Goal: Feedback & Contribution: Leave review/rating

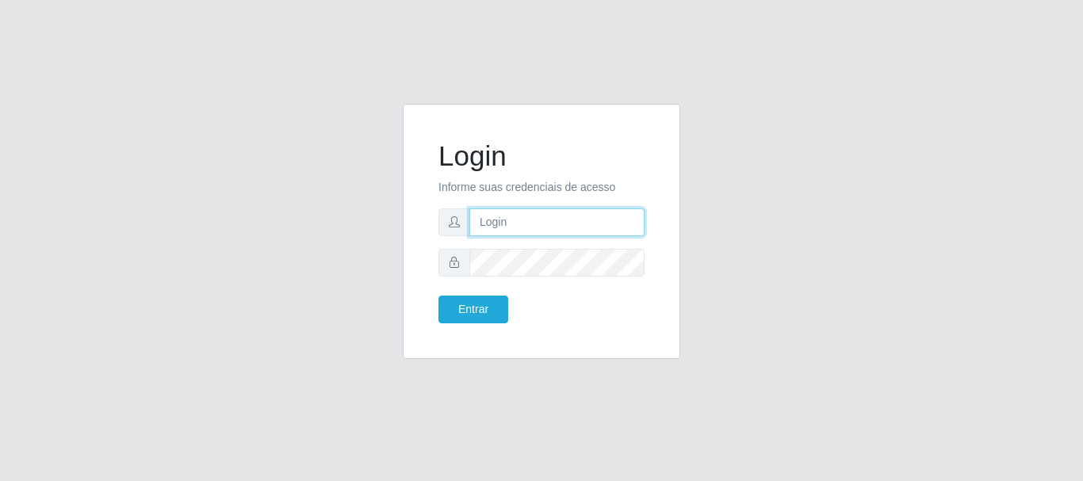
click at [535, 218] on input "text" at bounding box center [556, 223] width 175 height 28
type input "[EMAIL_ADDRESS][DOMAIN_NAME]"
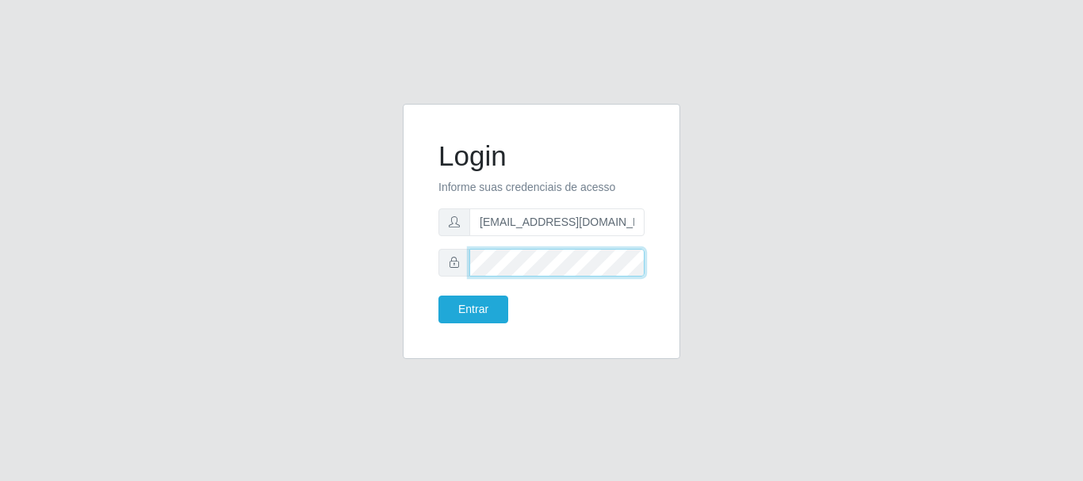
click at [438, 296] on button "Entrar" at bounding box center [473, 310] width 70 height 28
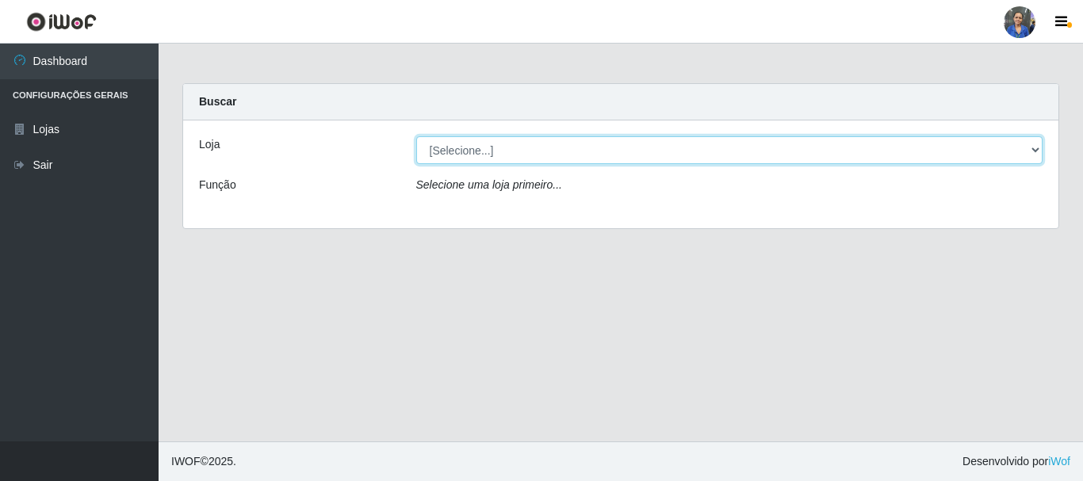
click at [959, 147] on select "[Selecione...] SuperFácil Atacado - Rodoviária" at bounding box center [729, 150] width 627 height 28
select select "400"
click at [416, 136] on select "[Selecione...] SuperFácil Atacado - Rodoviária" at bounding box center [729, 150] width 627 height 28
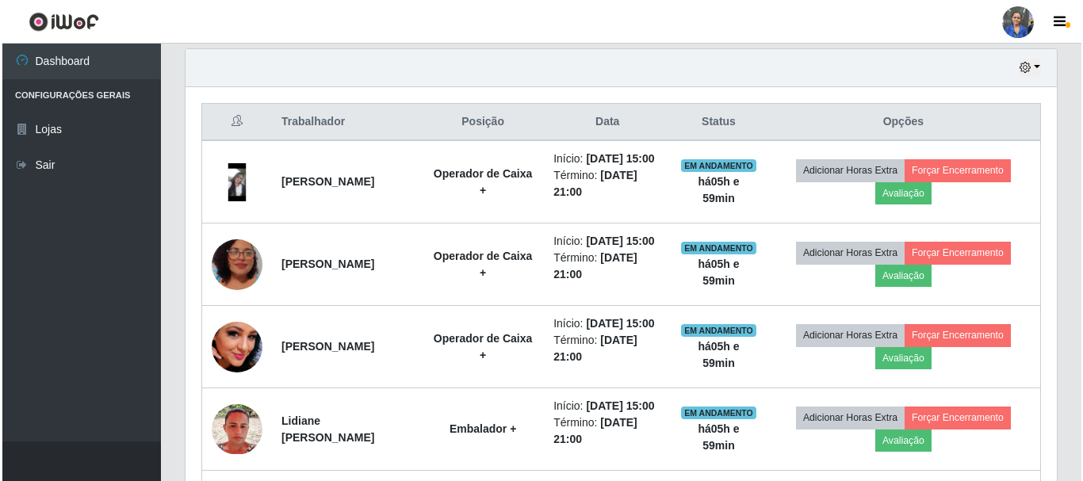
scroll to position [555, 0]
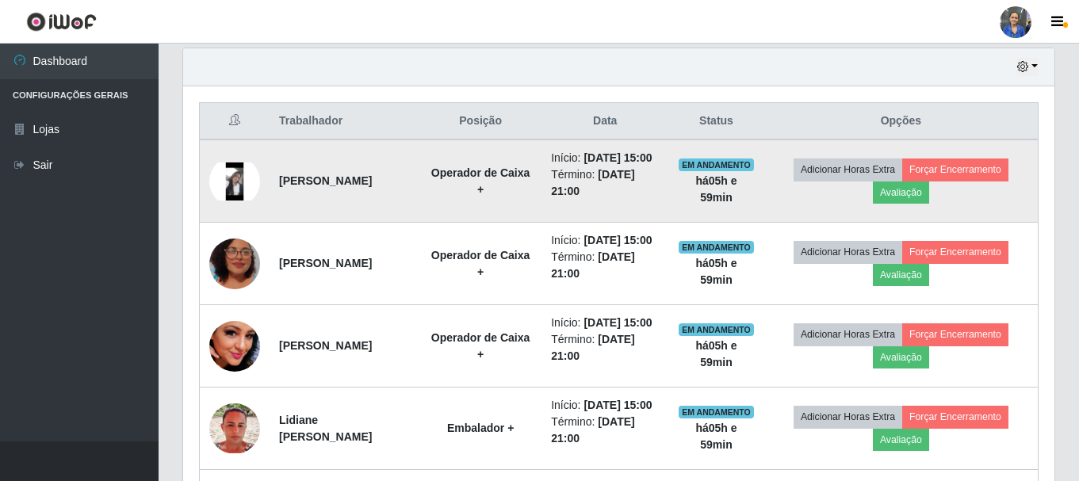
click at [235, 183] on img at bounding box center [234, 182] width 51 height 38
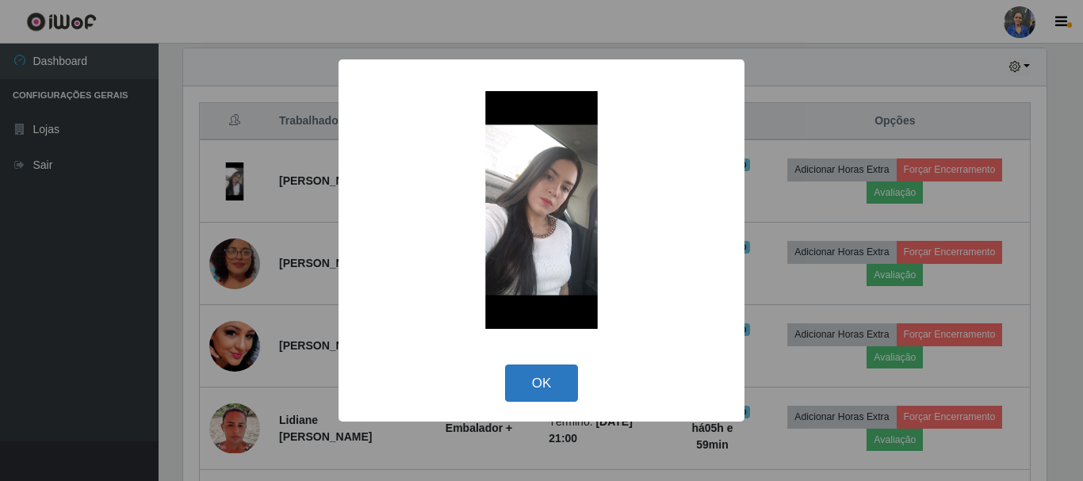
click at [545, 369] on button "OK" at bounding box center [542, 383] width 74 height 37
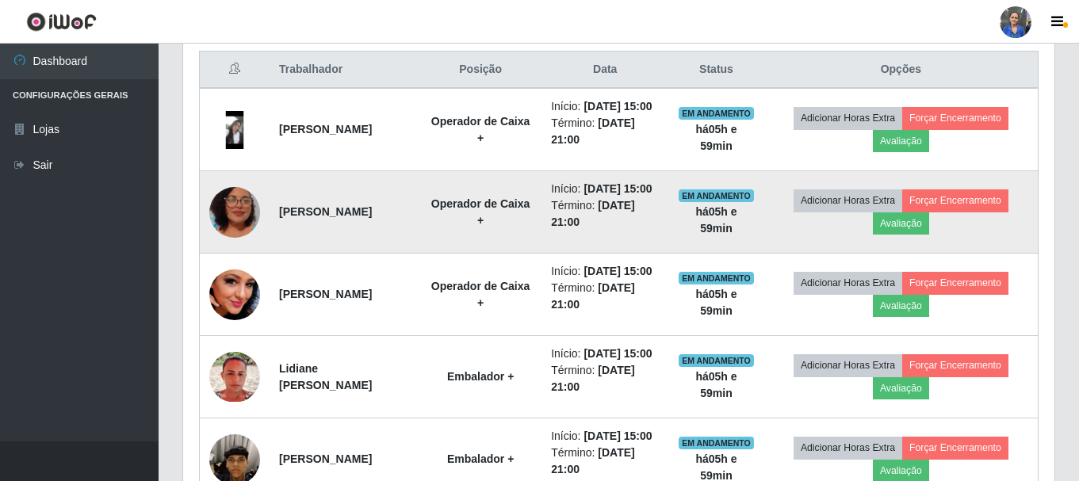
scroll to position [634, 0]
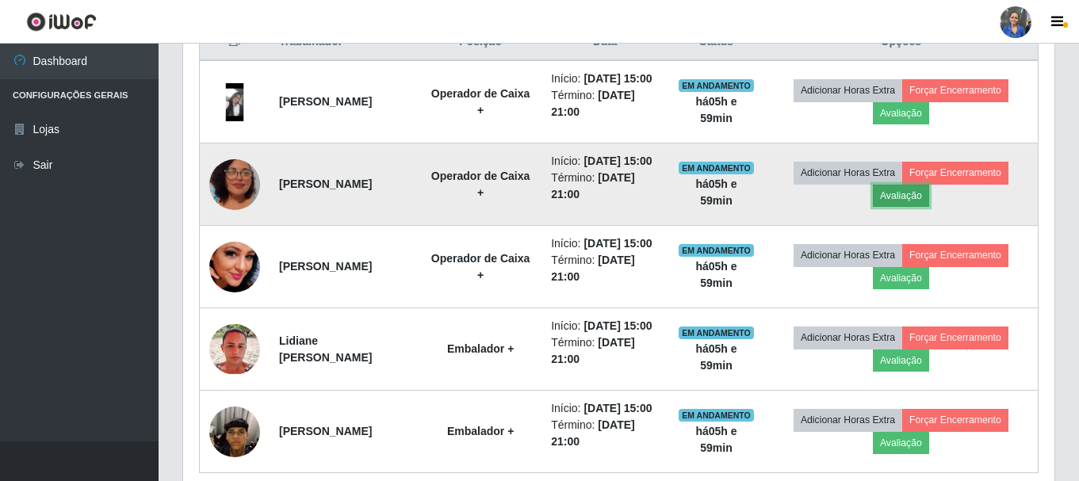
click at [907, 207] on button "Avaliação" at bounding box center [901, 196] width 56 height 22
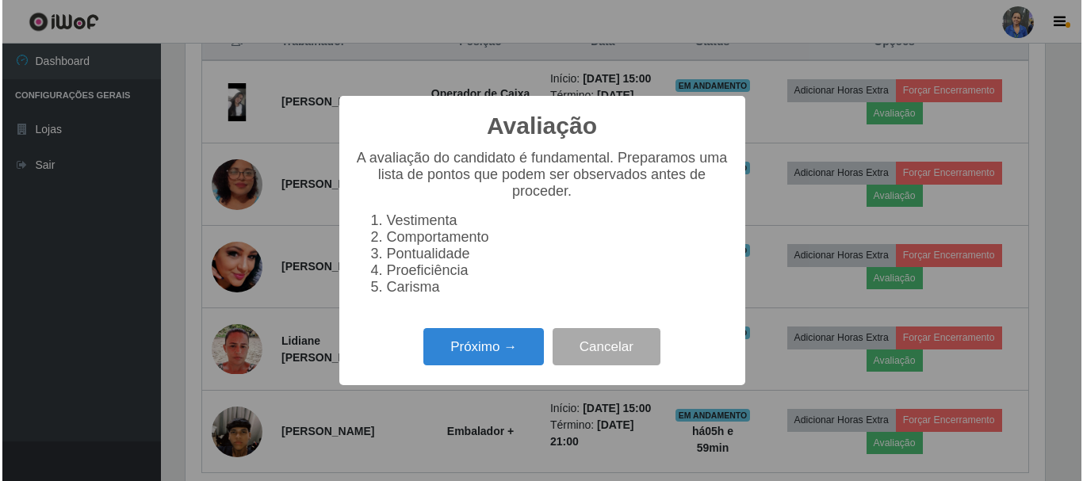
scroll to position [329, 863]
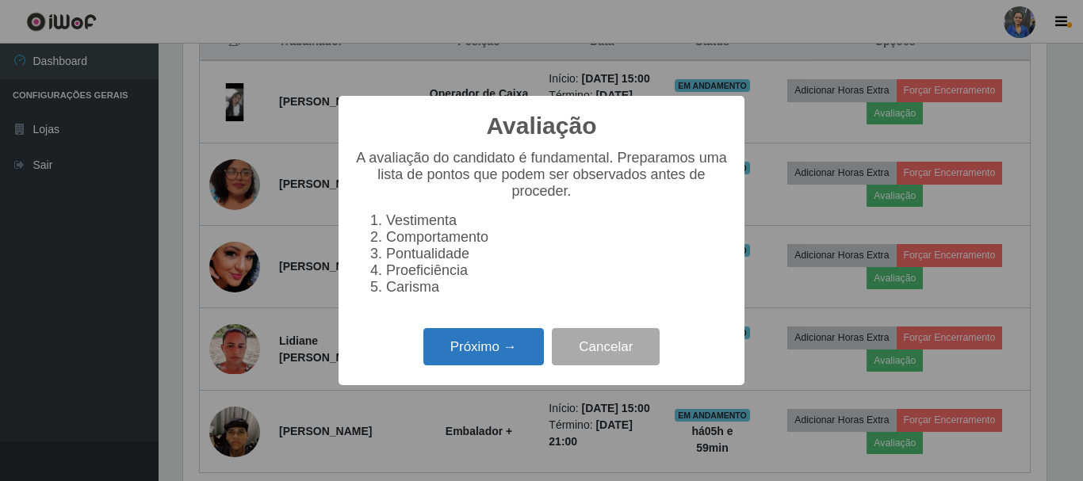
click at [511, 350] on button "Próximo →" at bounding box center [483, 346] width 121 height 37
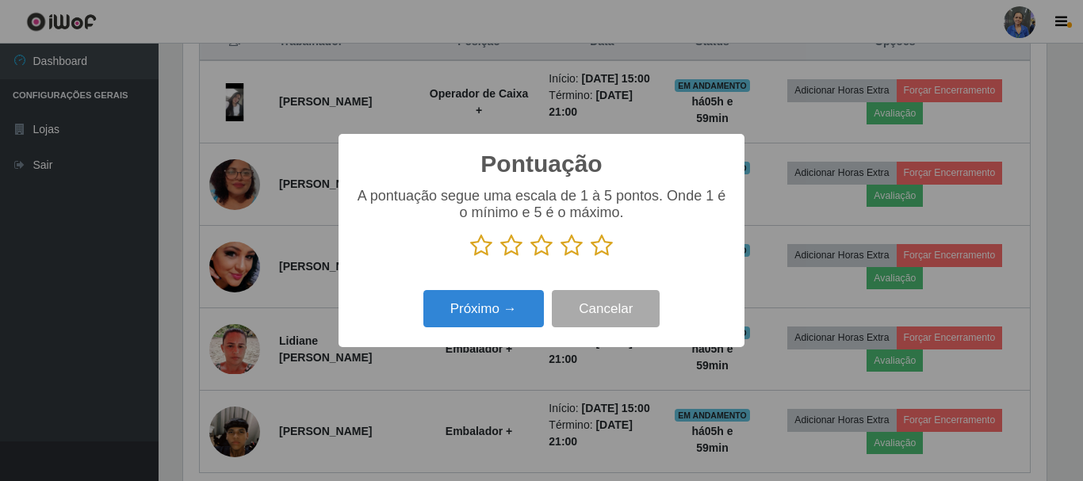
scroll to position [792505, 791971]
click at [603, 240] on icon at bounding box center [602, 246] width 22 height 24
click at [591, 258] on input "radio" at bounding box center [591, 258] width 0 height 0
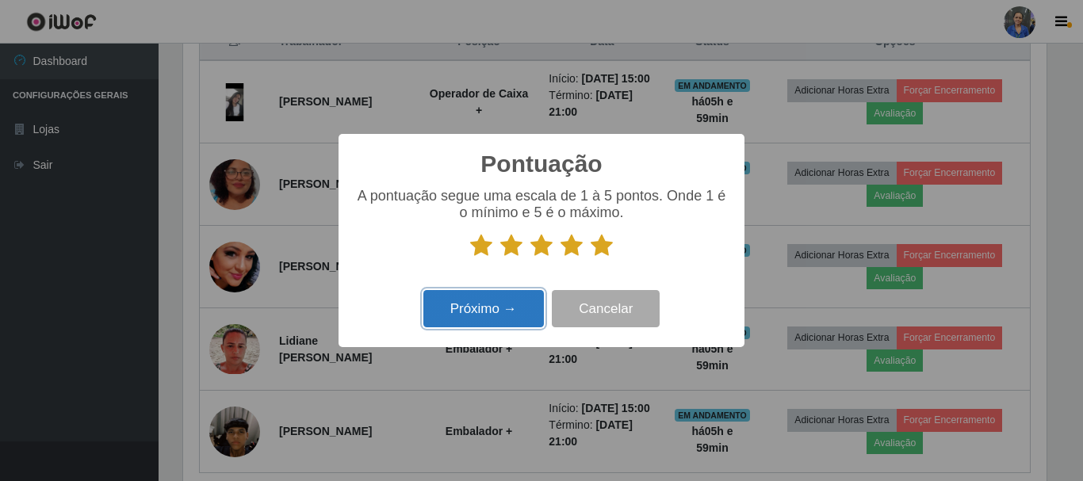
click at [496, 294] on button "Próximo →" at bounding box center [483, 308] width 121 height 37
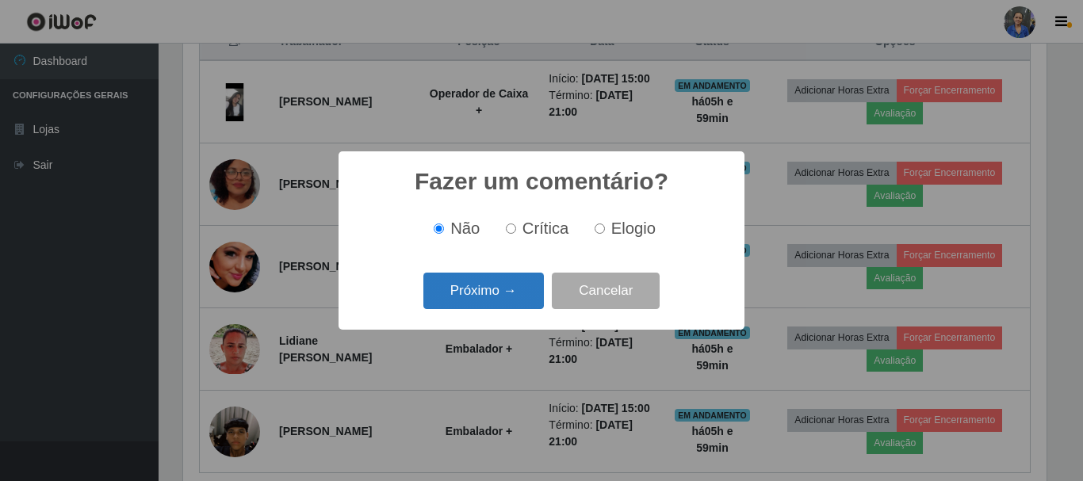
click at [509, 294] on button "Próximo →" at bounding box center [483, 291] width 121 height 37
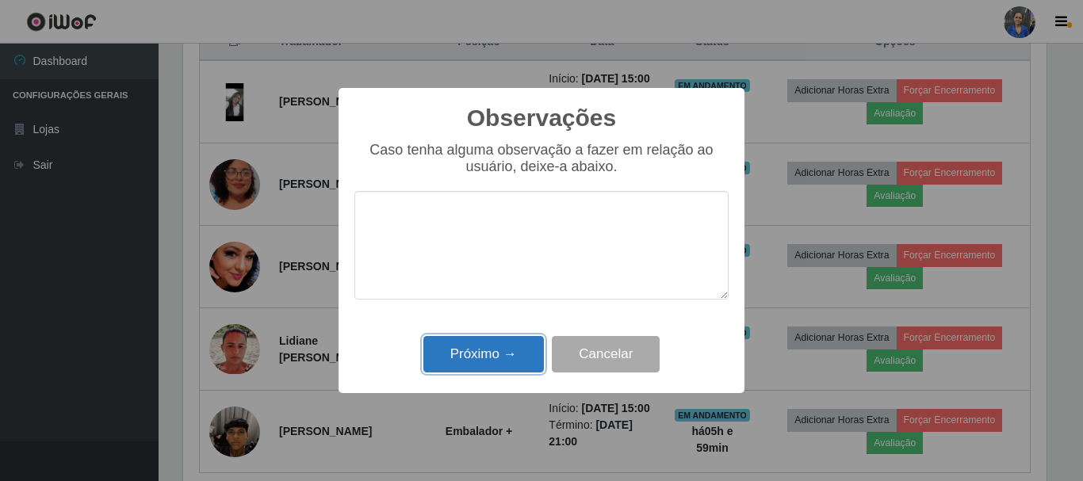
click at [496, 354] on button "Próximo →" at bounding box center [483, 354] width 121 height 37
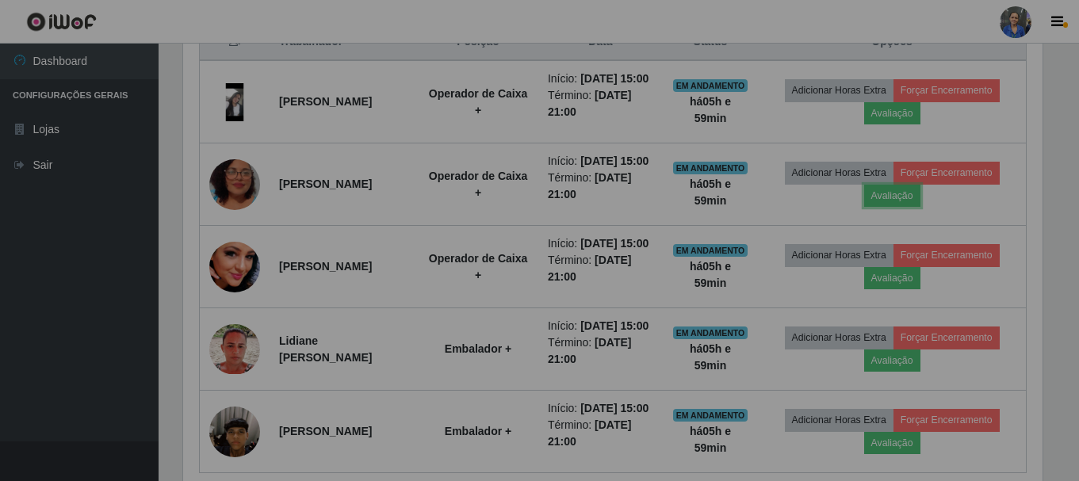
scroll to position [329, 871]
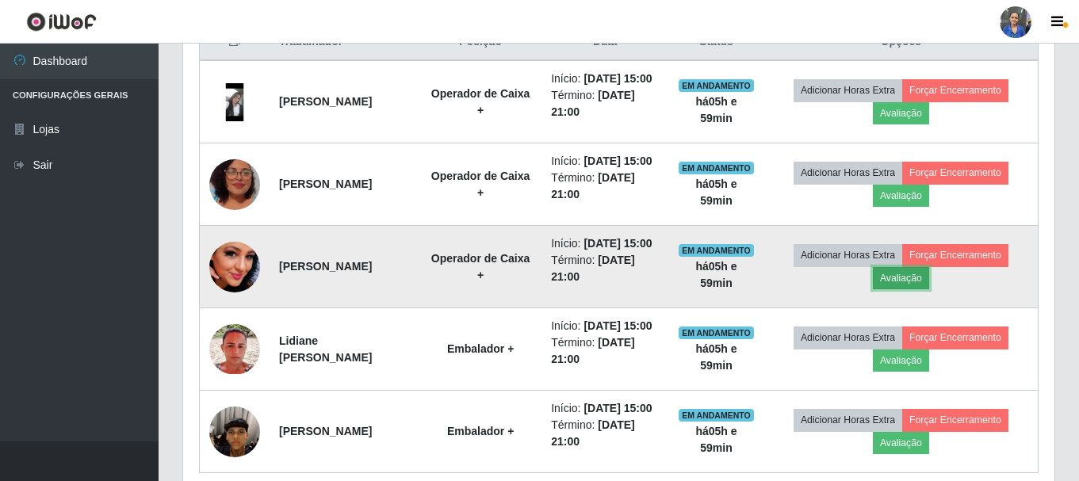
click at [894, 289] on button "Avaliação" at bounding box center [901, 278] width 56 height 22
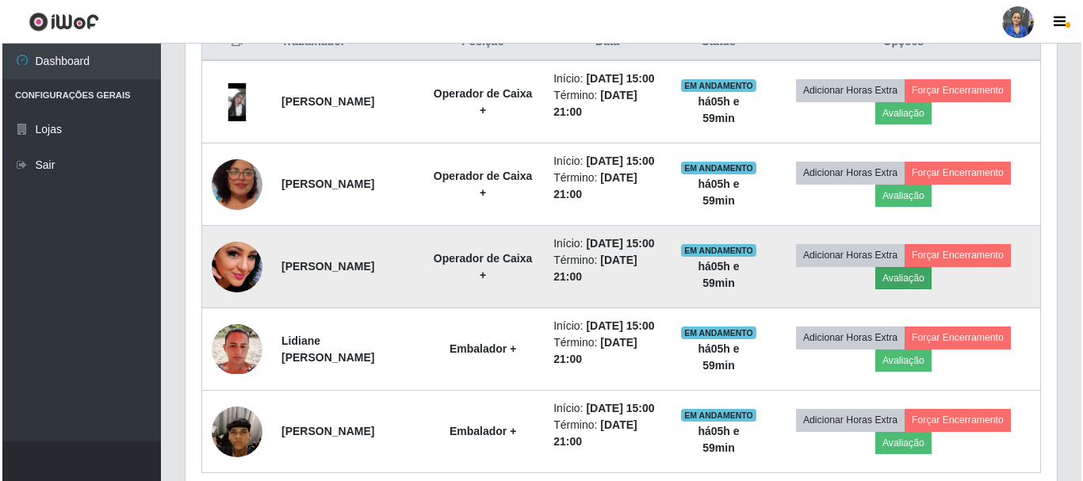
scroll to position [329, 863]
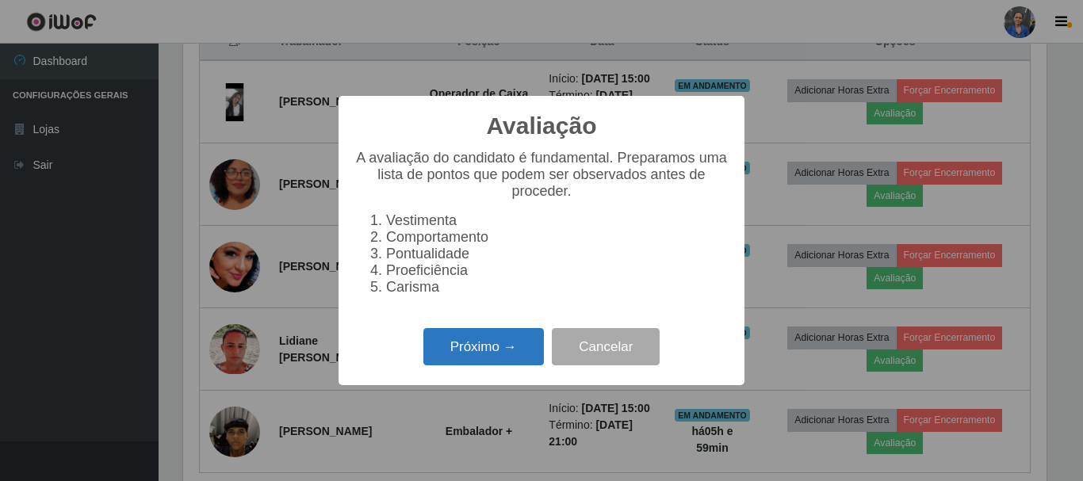
click at [452, 365] on button "Próximo →" at bounding box center [483, 346] width 121 height 37
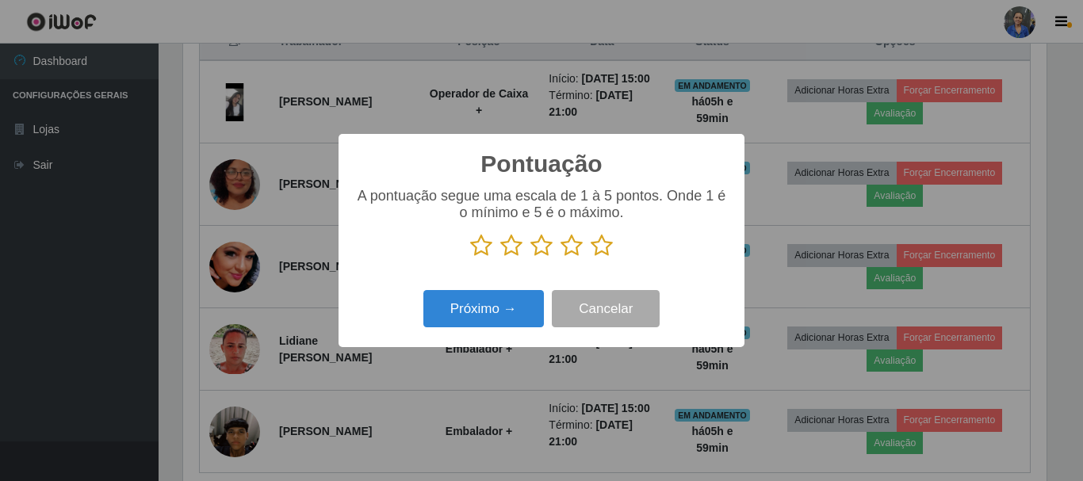
scroll to position [792505, 791971]
click at [603, 244] on icon at bounding box center [602, 246] width 22 height 24
click at [591, 258] on input "radio" at bounding box center [591, 258] width 0 height 0
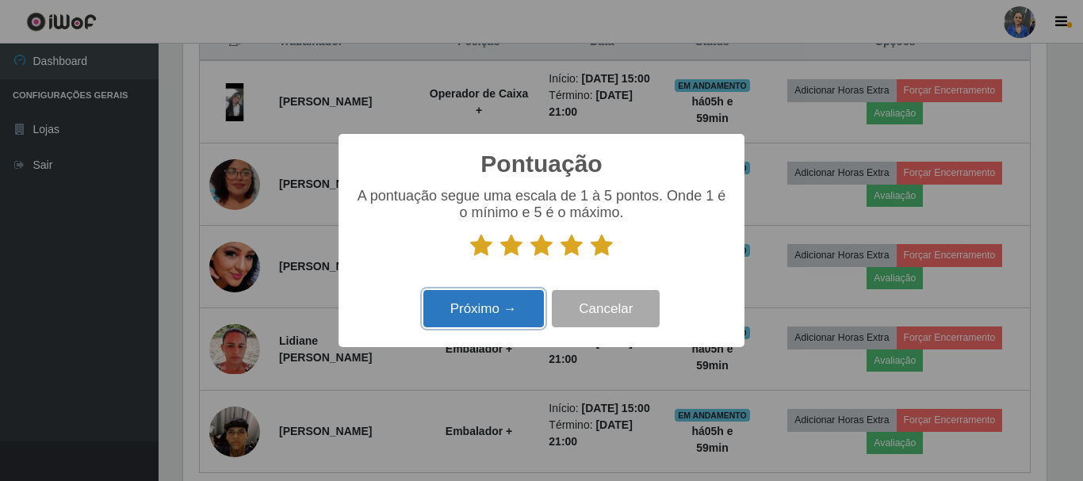
click at [506, 309] on button "Próximo →" at bounding box center [483, 308] width 121 height 37
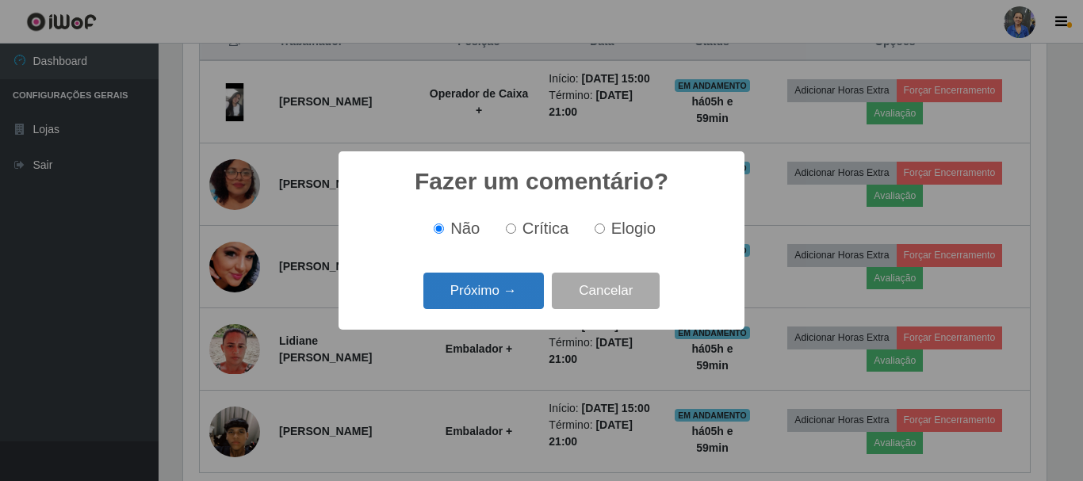
click at [497, 299] on button "Próximo →" at bounding box center [483, 291] width 121 height 37
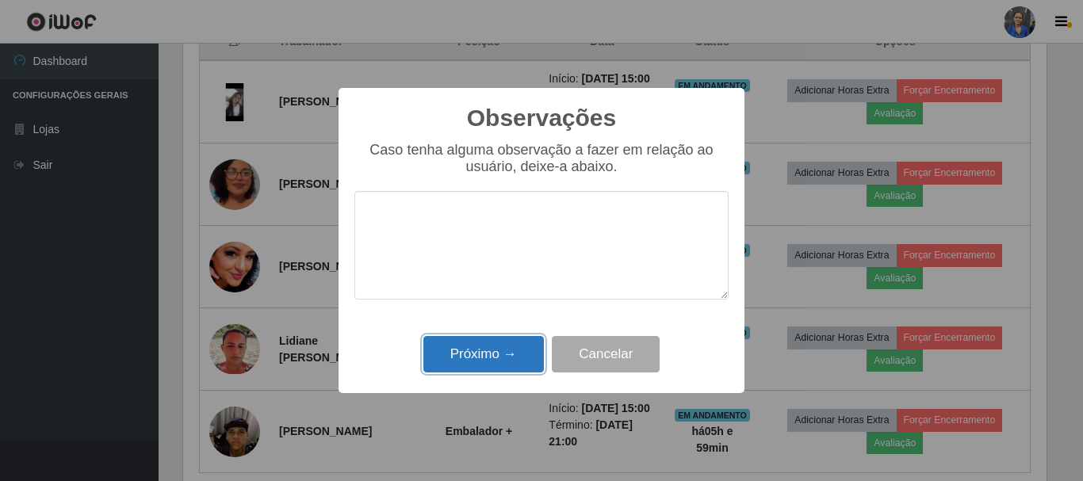
click at [482, 349] on button "Próximo →" at bounding box center [483, 354] width 121 height 37
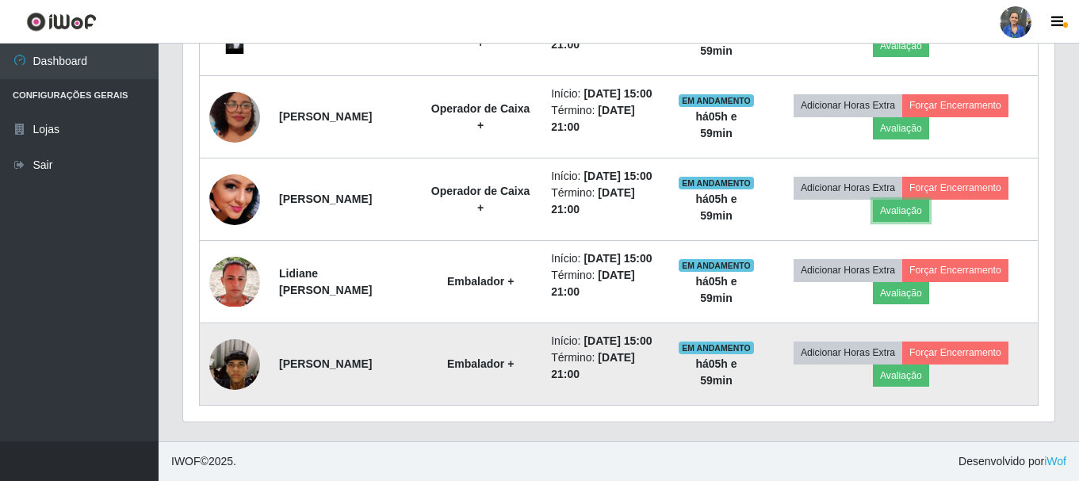
scroll to position [785, 0]
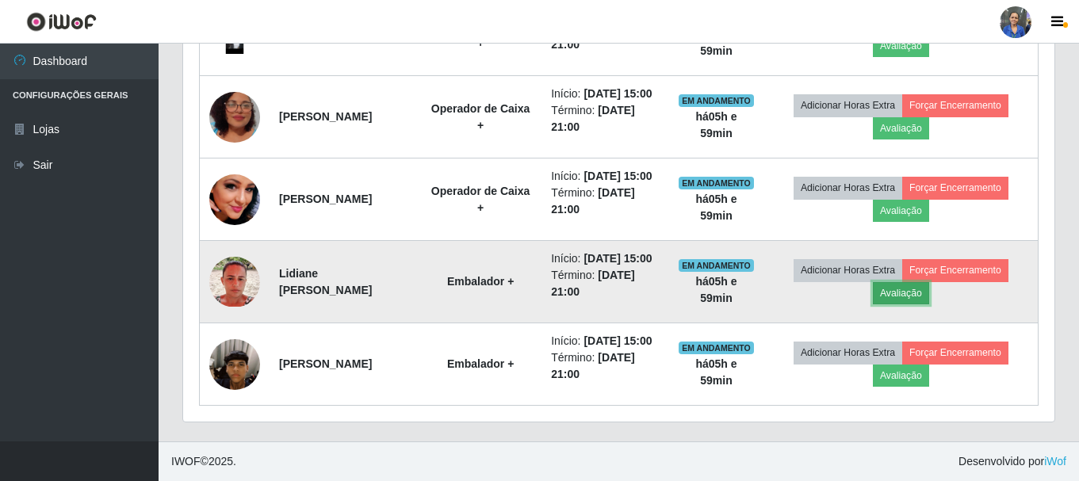
click at [898, 282] on button "Avaliação" at bounding box center [901, 293] width 56 height 22
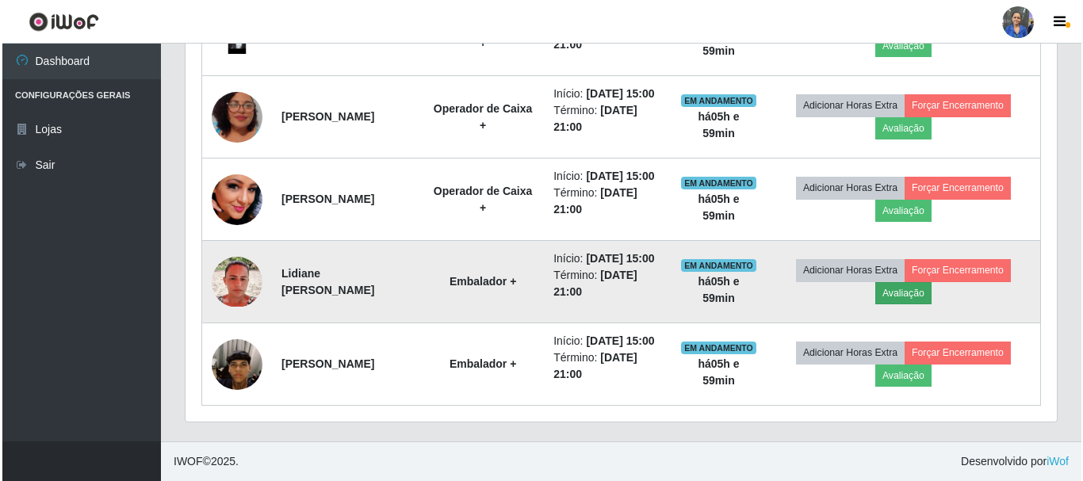
scroll to position [329, 863]
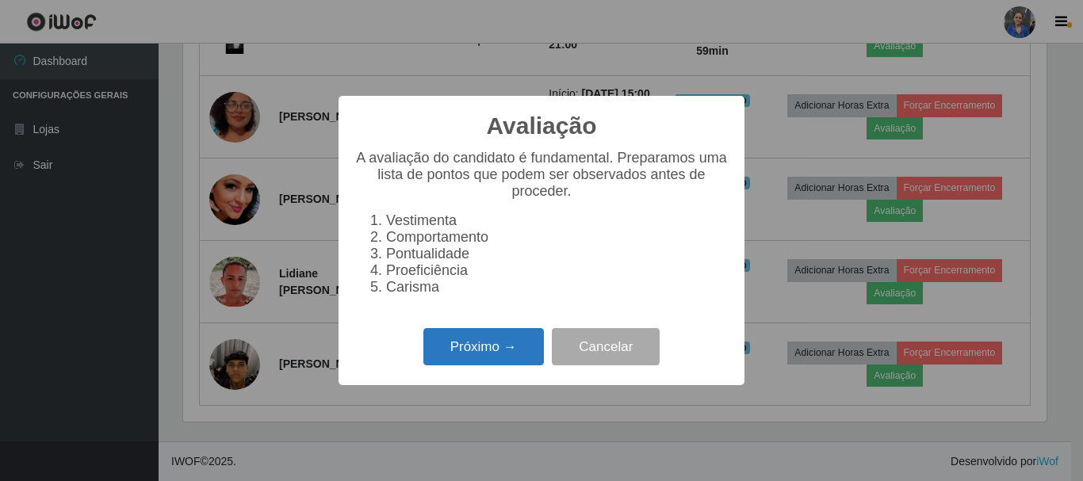
click at [479, 344] on button "Próximo →" at bounding box center [483, 346] width 121 height 37
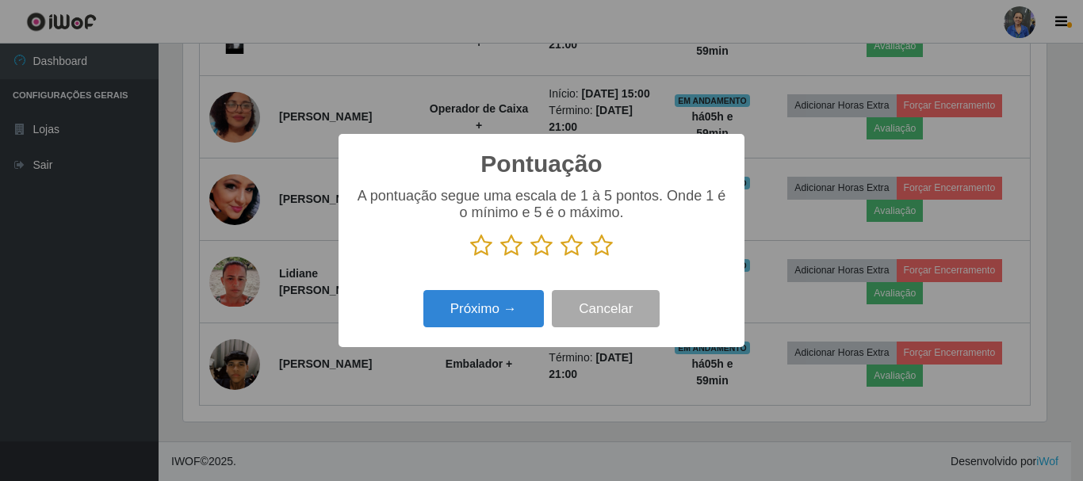
click at [603, 243] on icon at bounding box center [602, 246] width 22 height 24
click at [591, 258] on input "radio" at bounding box center [591, 258] width 0 height 0
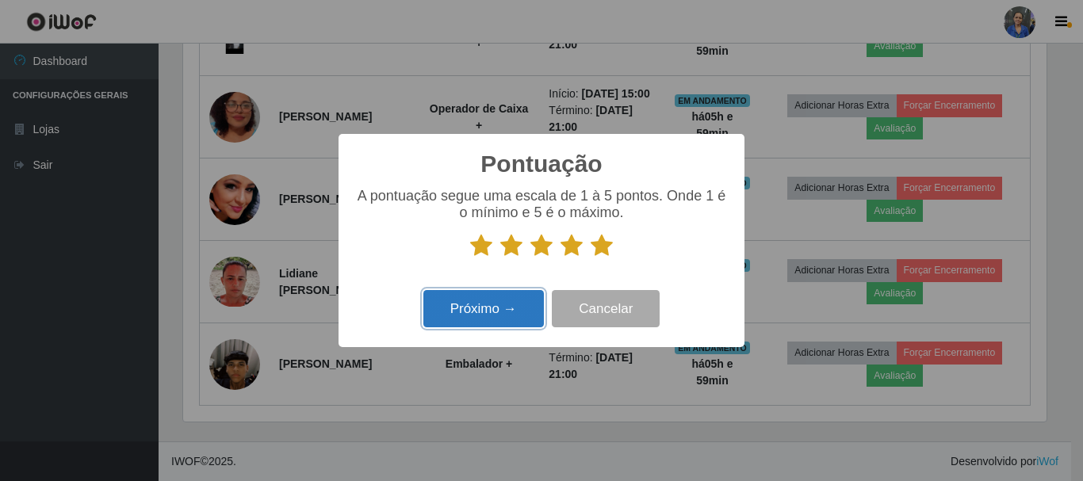
click at [494, 307] on button "Próximo →" at bounding box center [483, 308] width 121 height 37
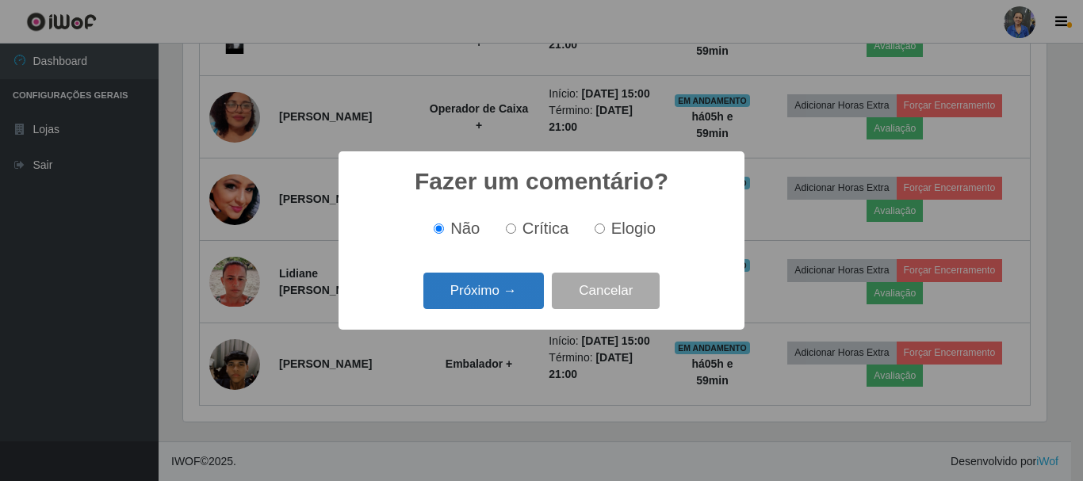
click at [491, 291] on button "Próximo →" at bounding box center [483, 291] width 121 height 37
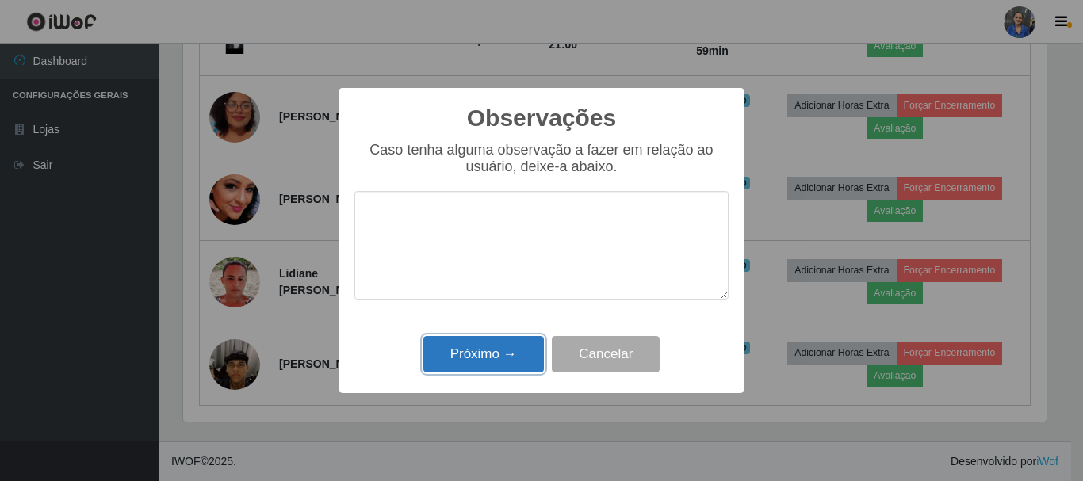
click at [493, 350] on button "Próximo →" at bounding box center [483, 354] width 121 height 37
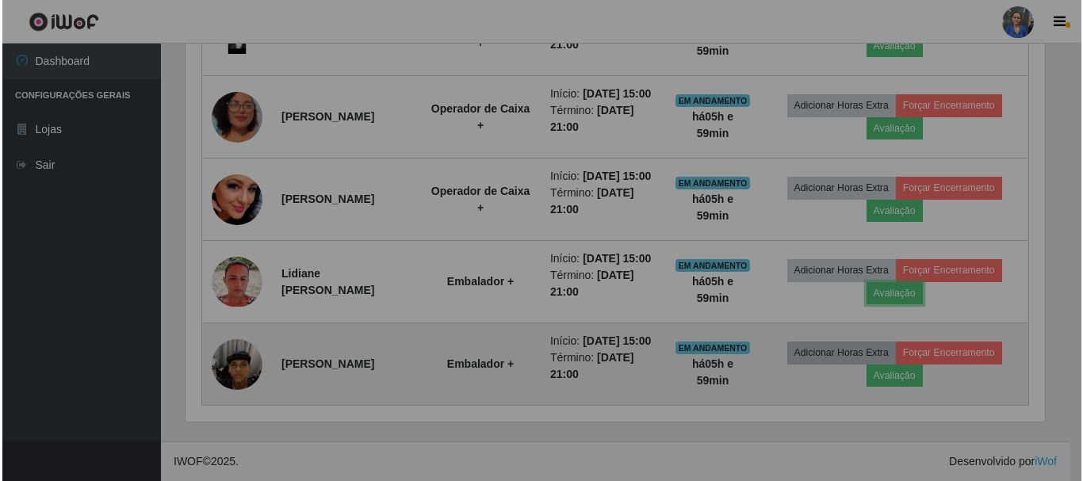
scroll to position [329, 871]
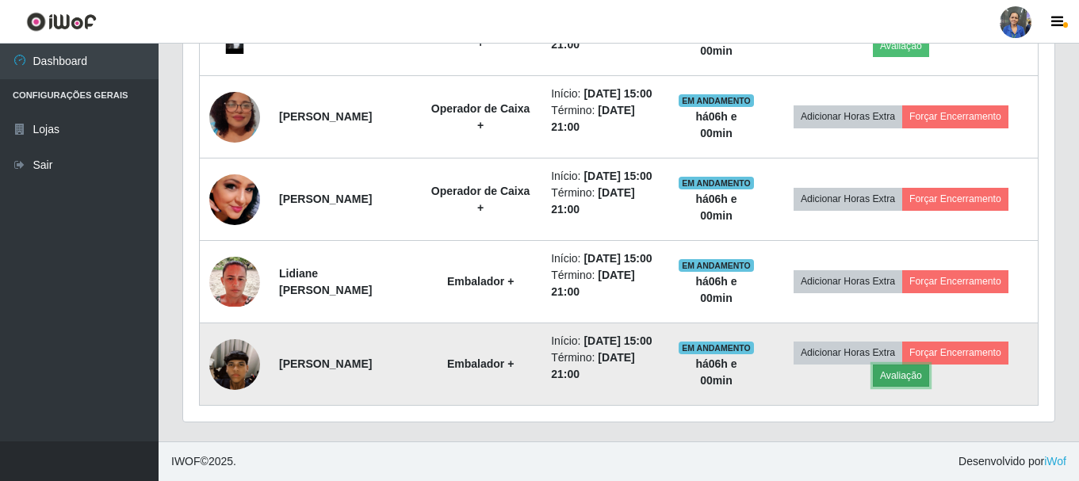
click at [898, 369] on button "Avaliação" at bounding box center [901, 376] width 56 height 22
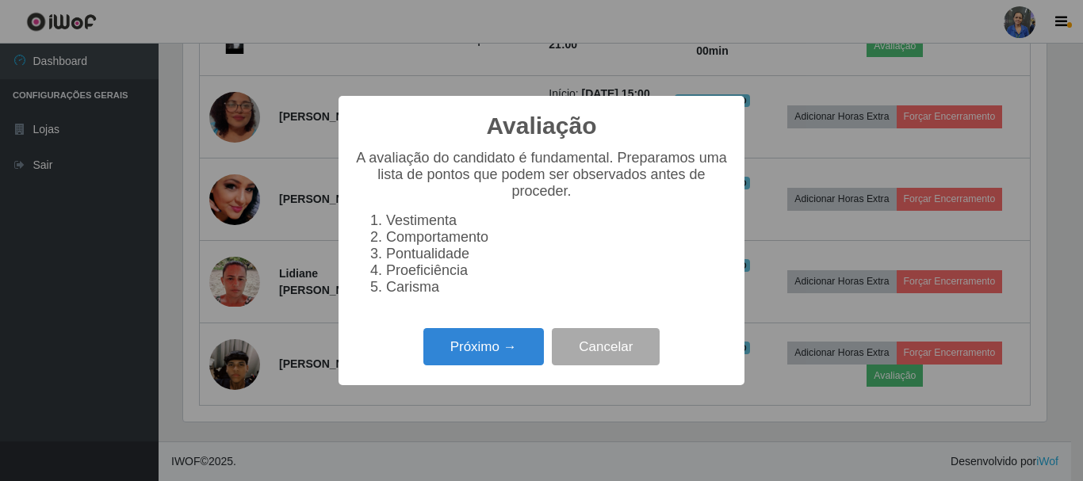
scroll to position [329, 863]
click at [529, 349] on button "Próximo →" at bounding box center [483, 346] width 121 height 37
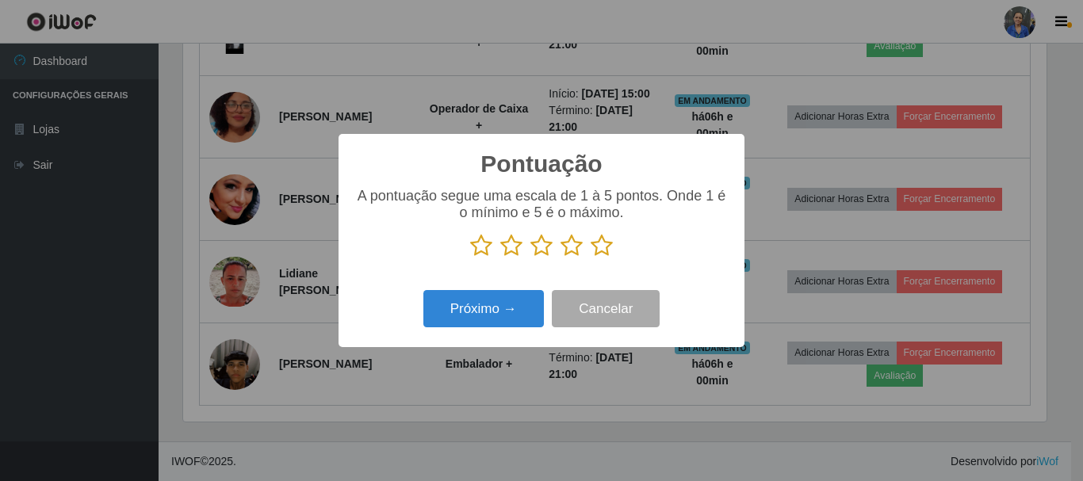
scroll to position [792505, 791971]
click at [605, 247] on icon at bounding box center [602, 246] width 22 height 24
click at [591, 258] on input "radio" at bounding box center [591, 258] width 0 height 0
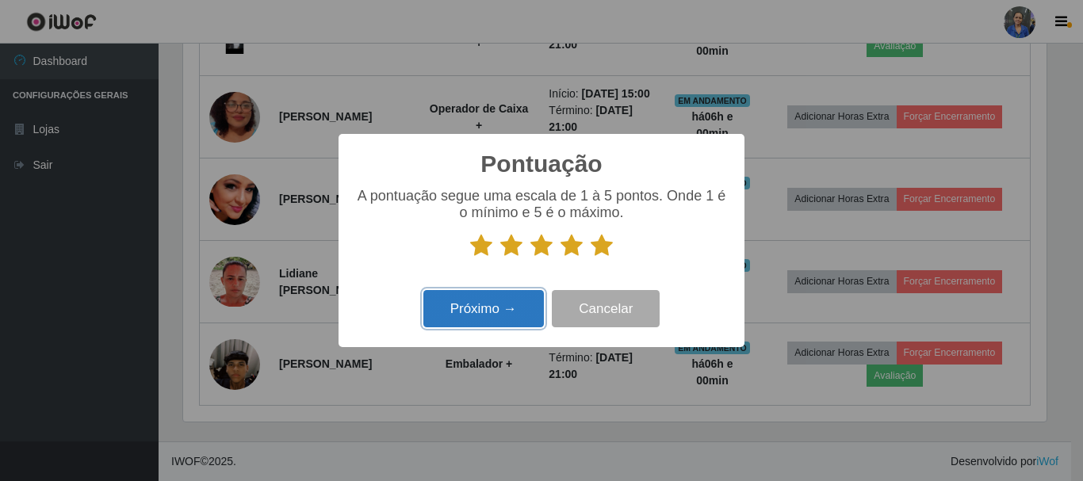
click at [511, 294] on button "Próximo →" at bounding box center [483, 308] width 121 height 37
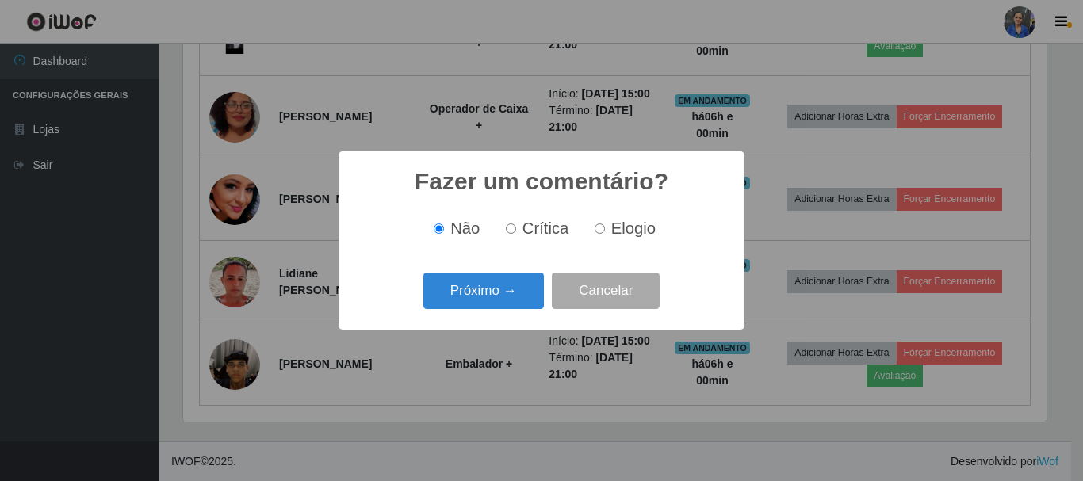
click at [511, 294] on button "Próximo →" at bounding box center [483, 291] width 121 height 37
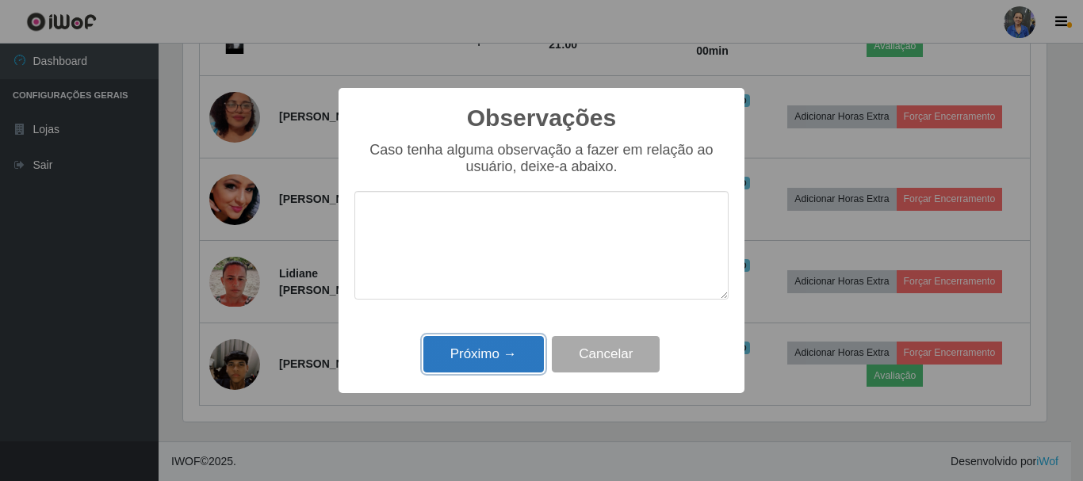
click at [515, 355] on button "Próximo →" at bounding box center [483, 354] width 121 height 37
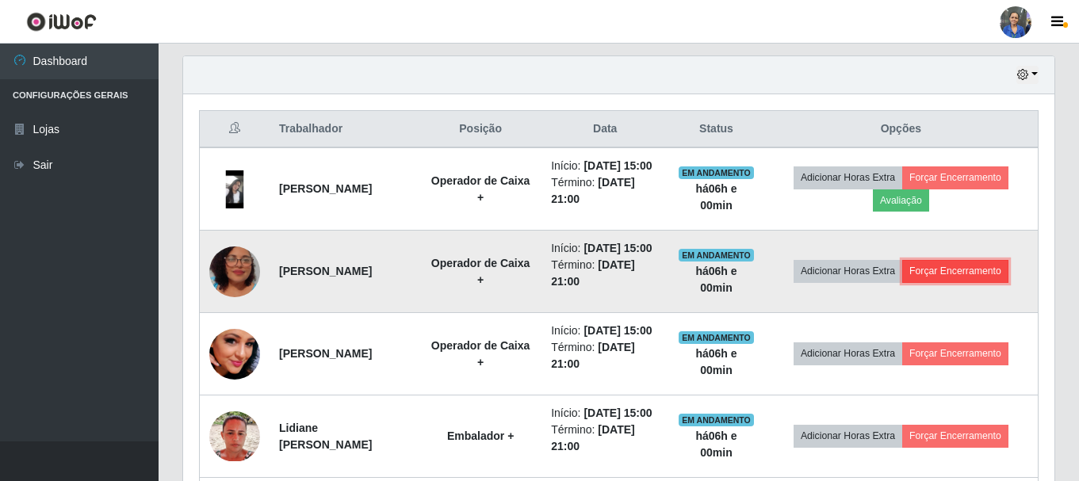
click at [950, 282] on button "Forçar Encerramento" at bounding box center [955, 271] width 106 height 22
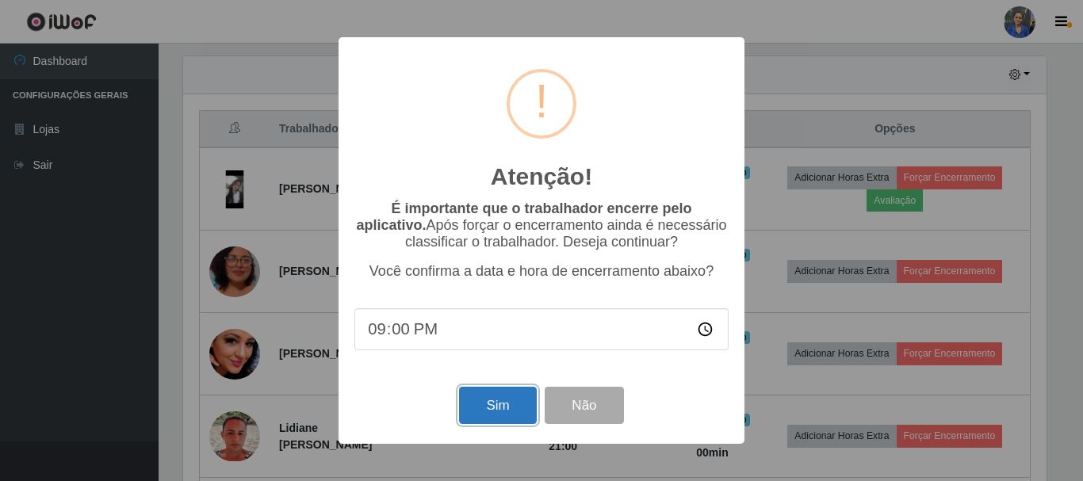
click at [499, 404] on button "Sim" at bounding box center [497, 405] width 77 height 37
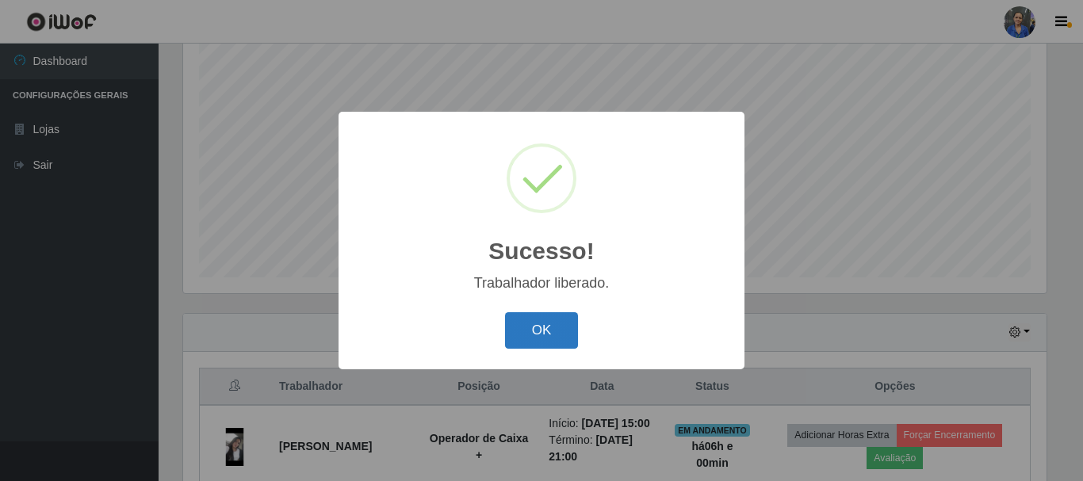
click at [557, 330] on button "OK" at bounding box center [542, 330] width 74 height 37
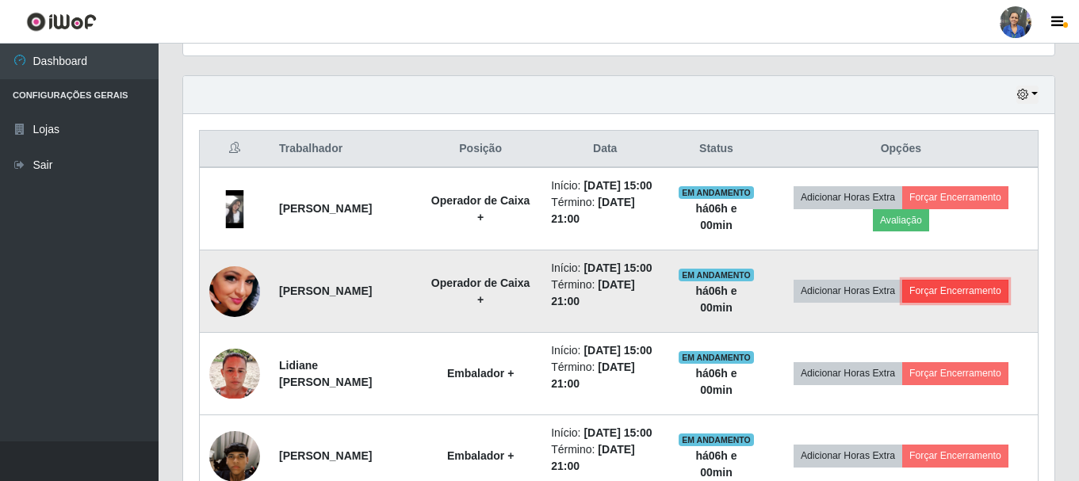
click at [992, 302] on button "Forçar Encerramento" at bounding box center [955, 291] width 106 height 22
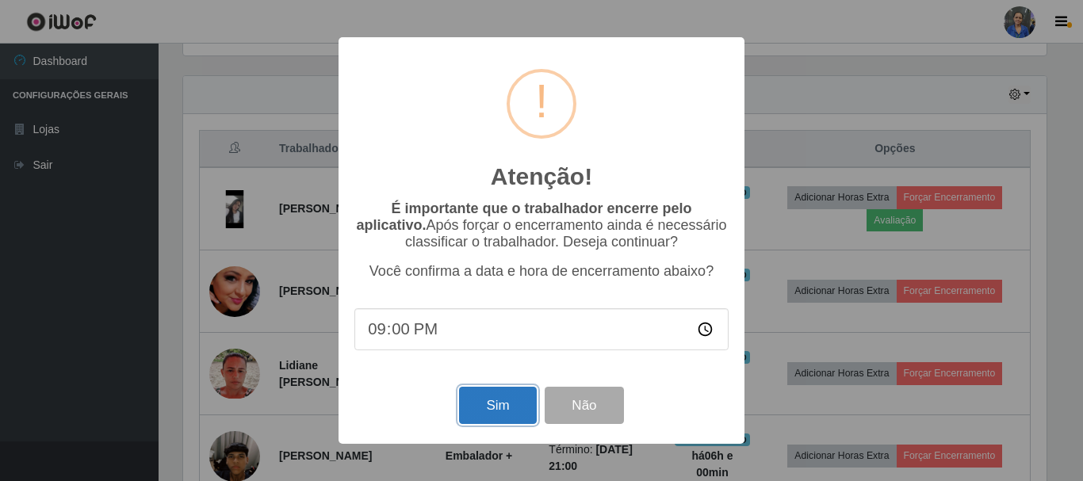
click at [498, 394] on button "Sim" at bounding box center [497, 405] width 77 height 37
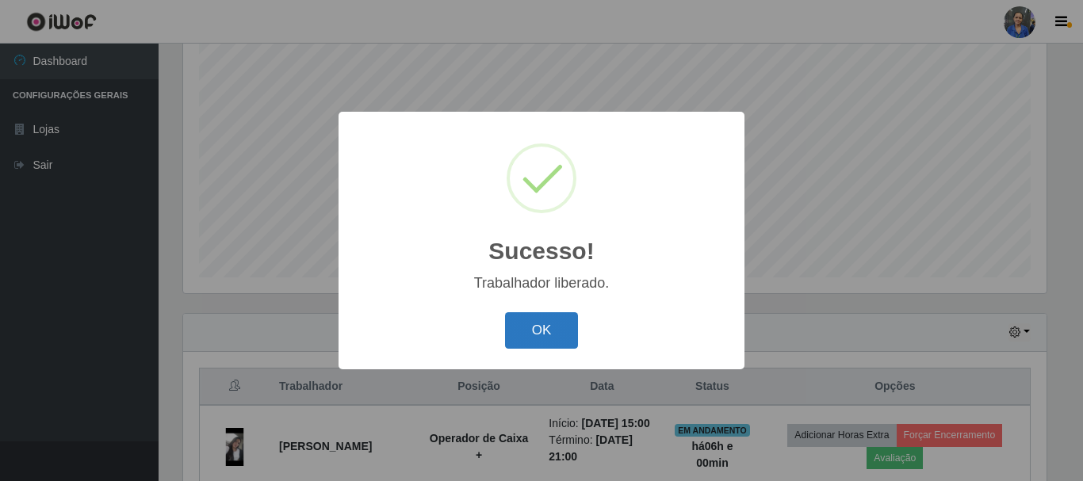
click at [532, 339] on button "OK" at bounding box center [542, 330] width 74 height 37
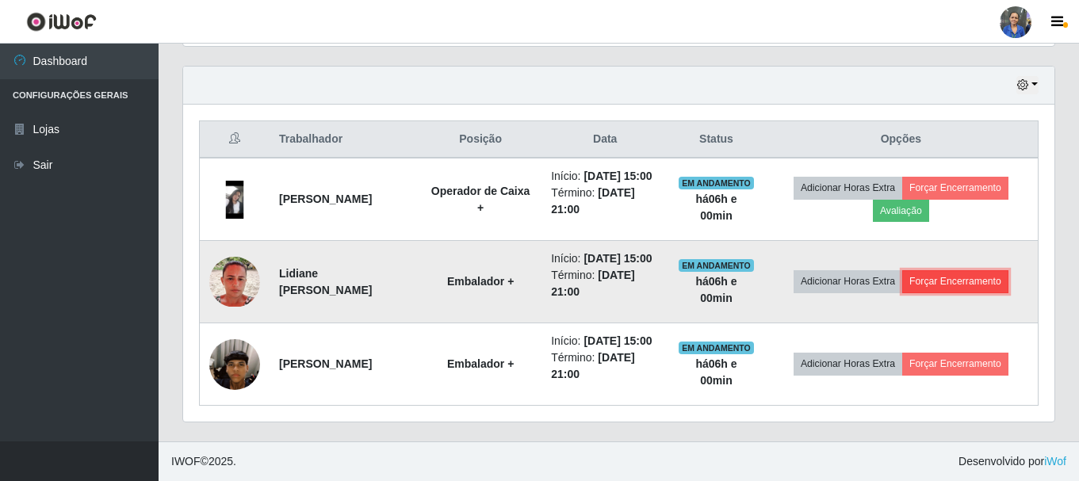
click at [979, 270] on button "Forçar Encerramento" at bounding box center [955, 281] width 106 height 22
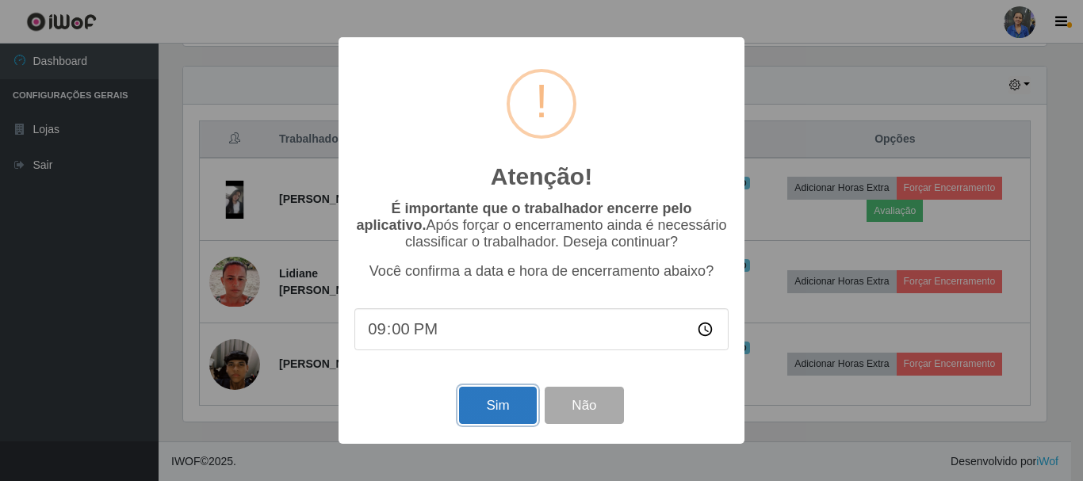
click at [488, 397] on button "Sim" at bounding box center [497, 405] width 77 height 37
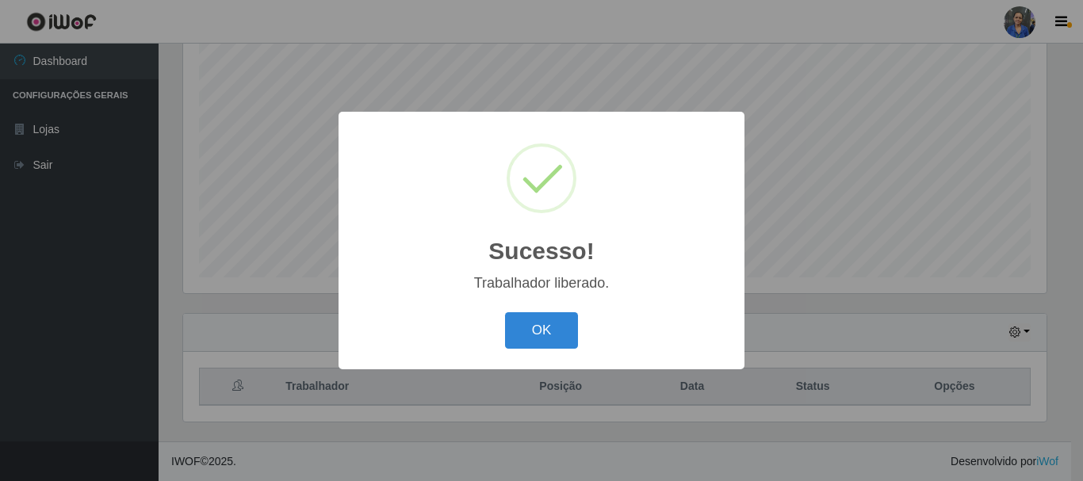
click at [520, 339] on button "OK" at bounding box center [542, 330] width 74 height 37
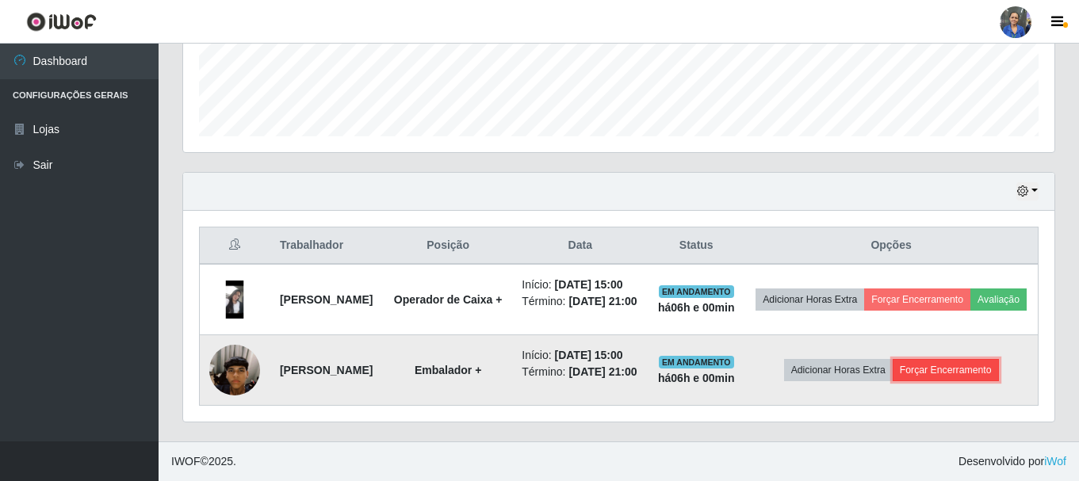
click at [967, 359] on button "Forçar Encerramento" at bounding box center [946, 370] width 106 height 22
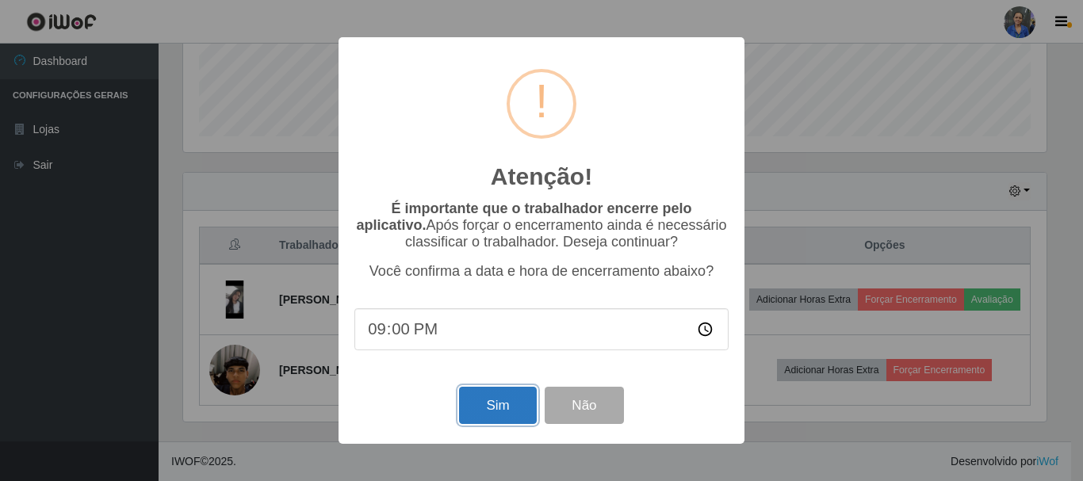
click at [497, 406] on button "Sim" at bounding box center [497, 405] width 77 height 37
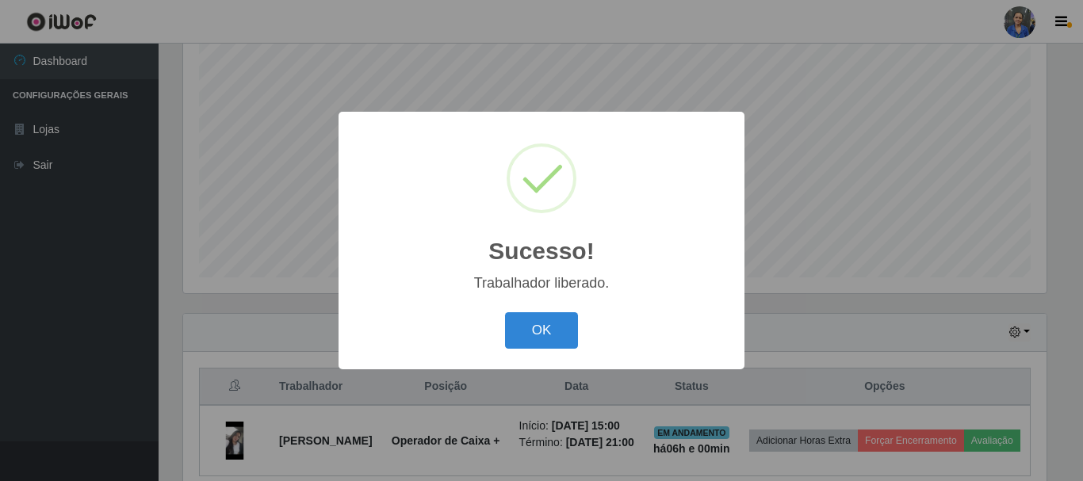
click at [524, 344] on button "OK" at bounding box center [542, 330] width 74 height 37
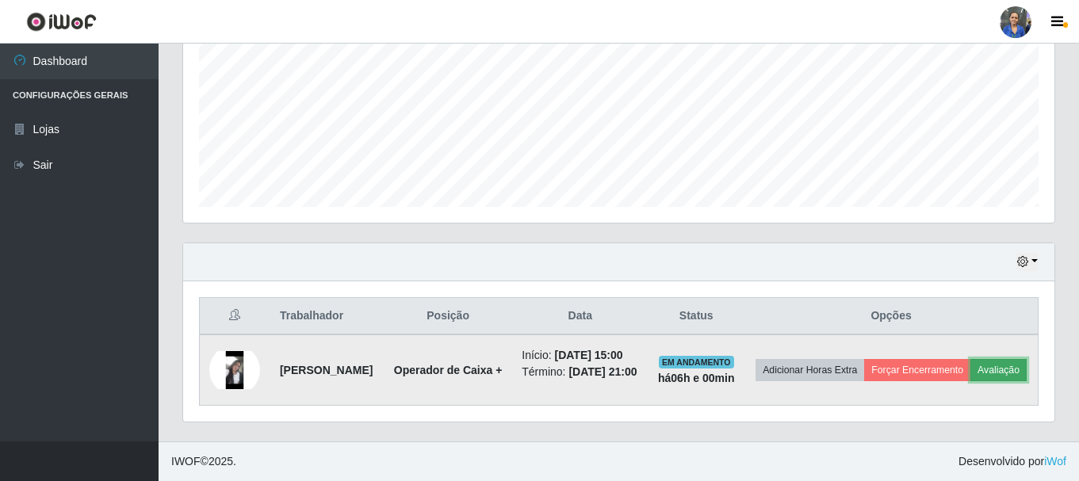
click at [1020, 368] on button "Avaliação" at bounding box center [998, 370] width 56 height 22
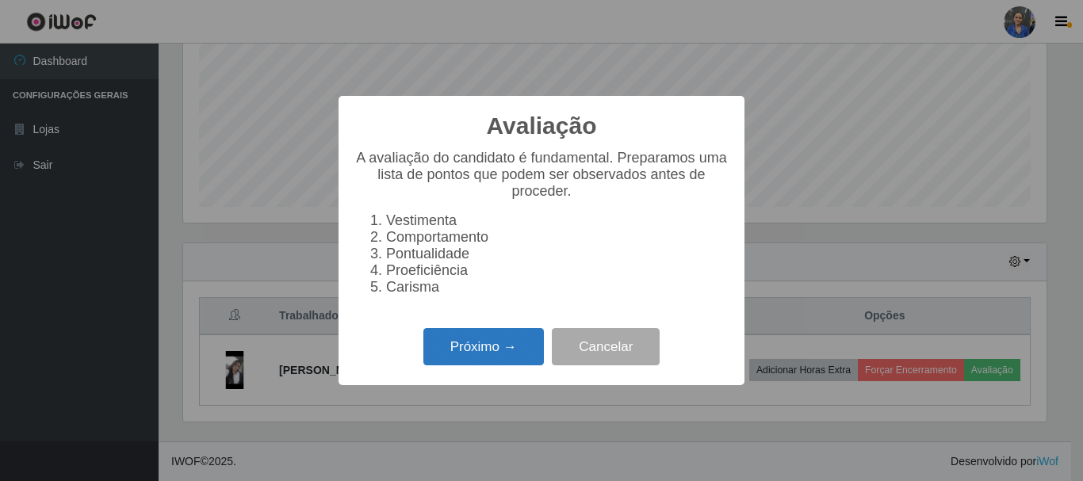
click at [493, 345] on button "Próximo →" at bounding box center [483, 346] width 121 height 37
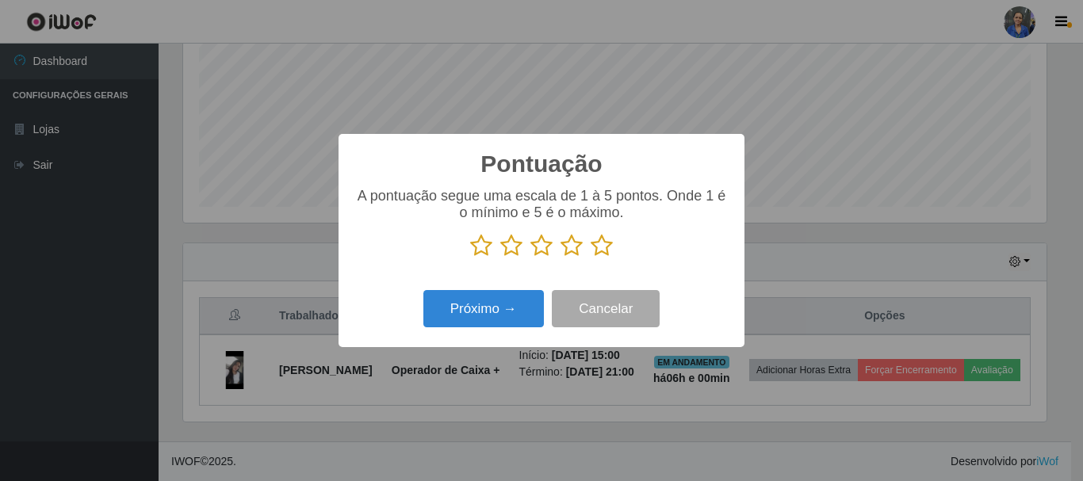
click at [599, 251] on icon at bounding box center [602, 246] width 22 height 24
click at [591, 258] on input "radio" at bounding box center [591, 258] width 0 height 0
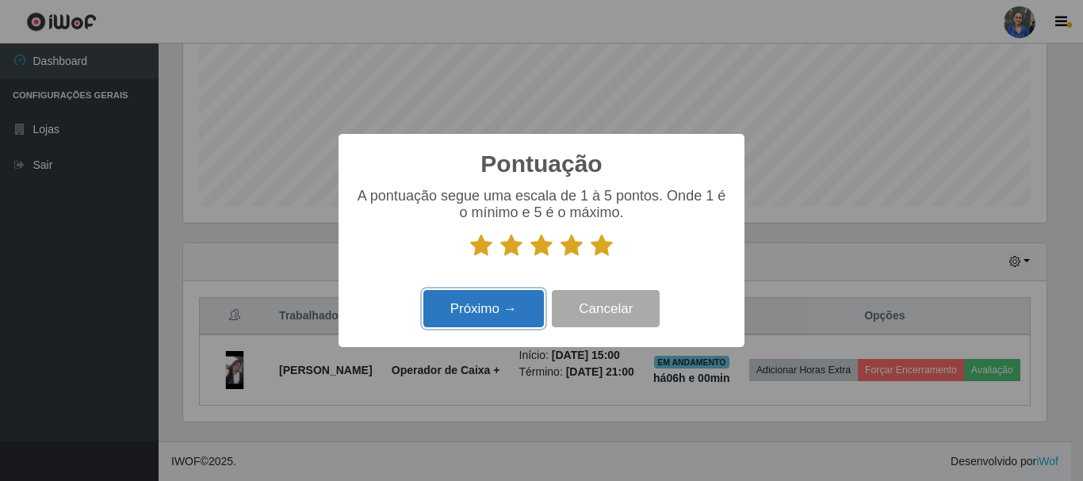
click at [479, 316] on button "Próximo →" at bounding box center [483, 308] width 121 height 37
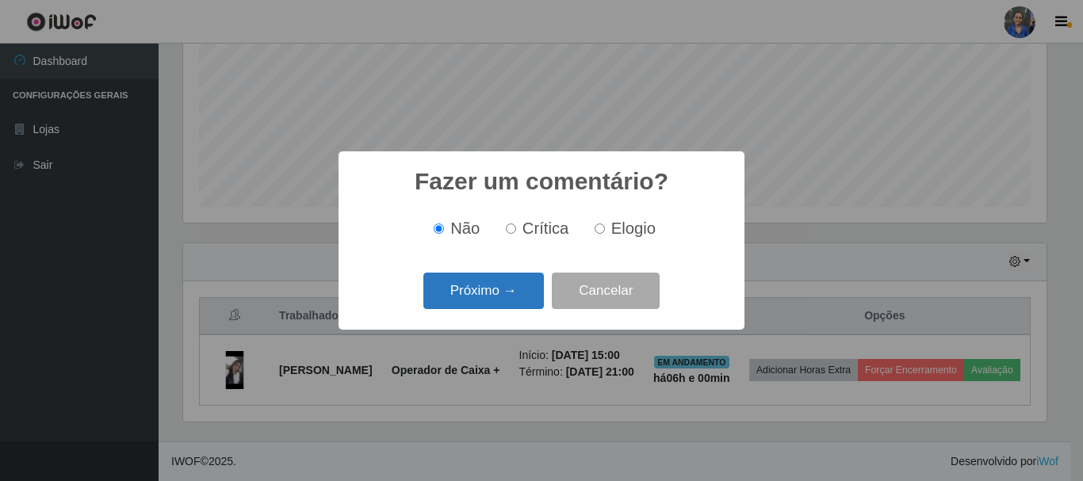
click at [526, 295] on button "Próximo →" at bounding box center [483, 291] width 121 height 37
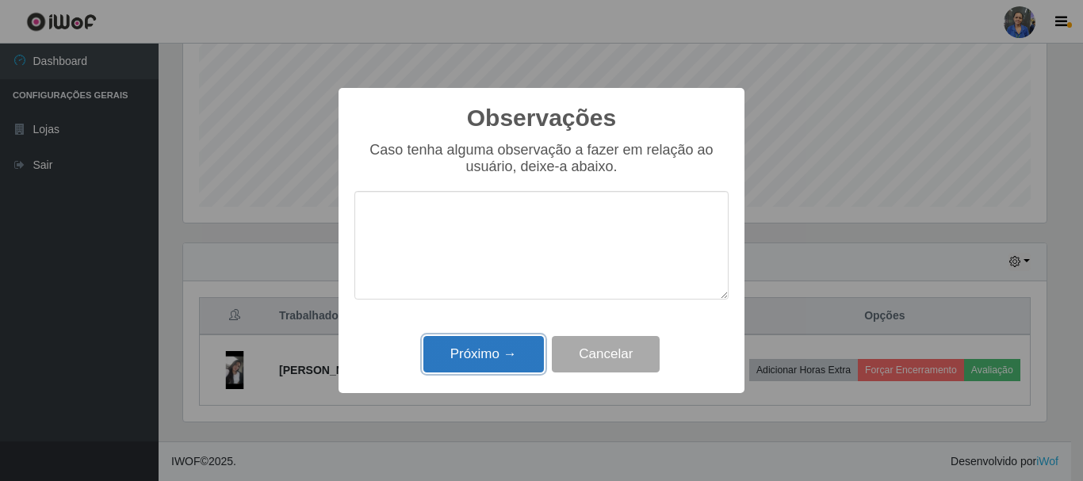
click at [488, 354] on button "Próximo →" at bounding box center [483, 354] width 121 height 37
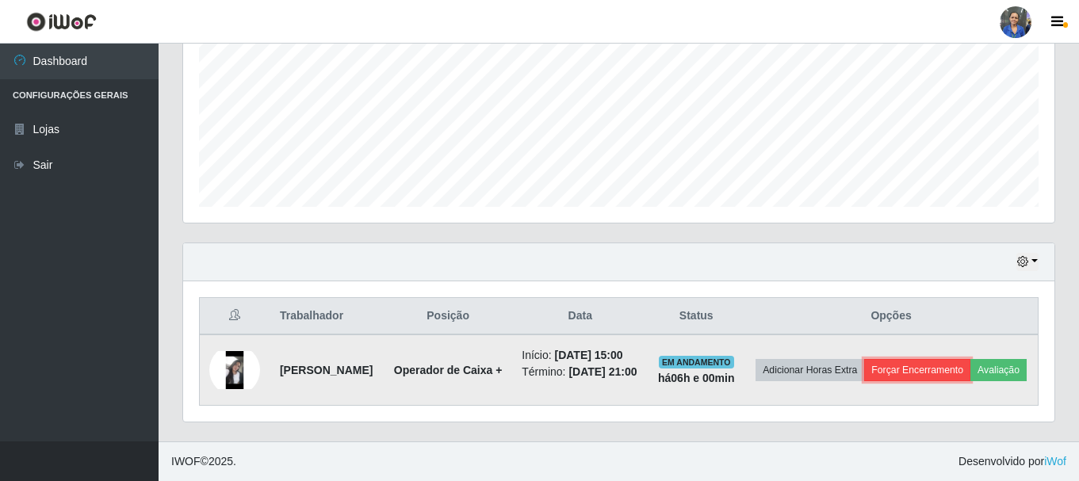
click at [928, 369] on button "Forçar Encerramento" at bounding box center [917, 370] width 106 height 22
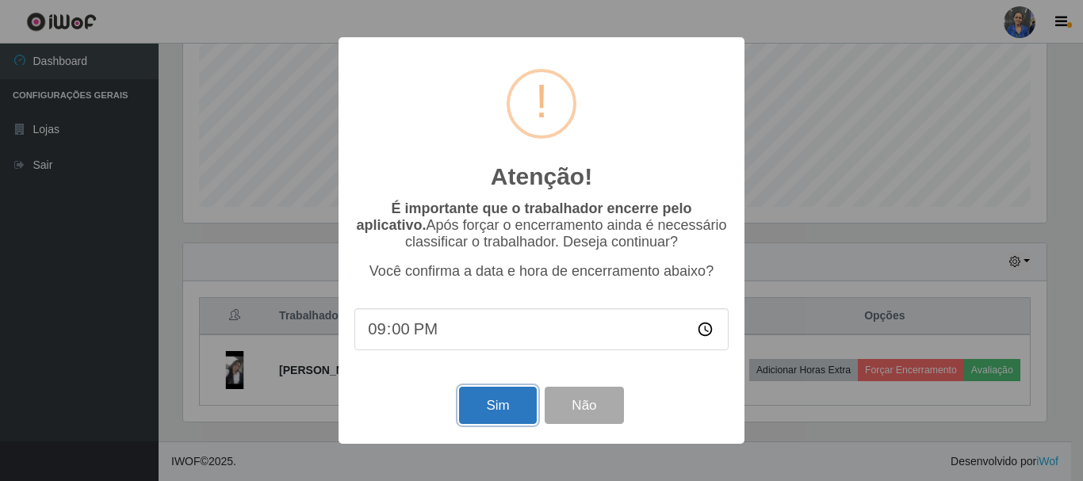
click at [513, 395] on button "Sim" at bounding box center [497, 405] width 77 height 37
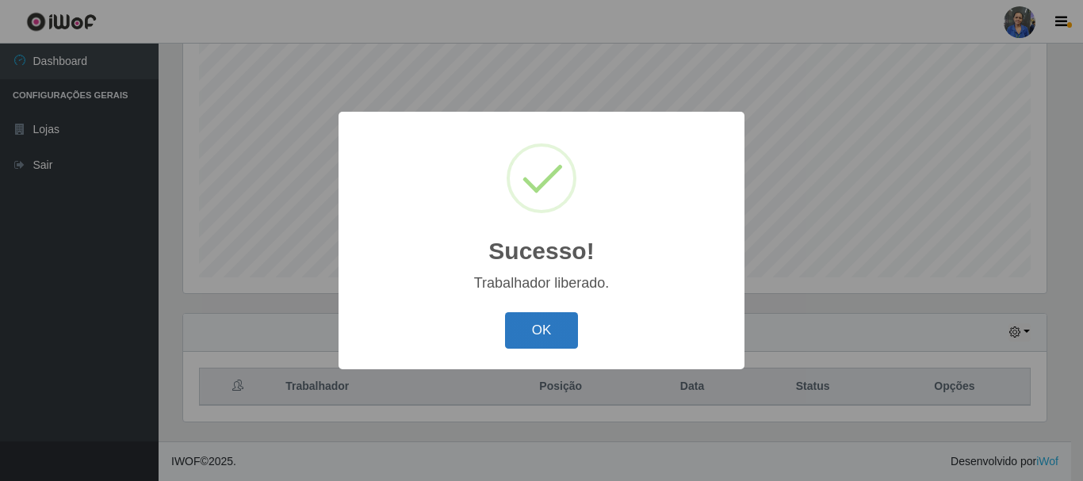
click at [553, 327] on button "OK" at bounding box center [542, 330] width 74 height 37
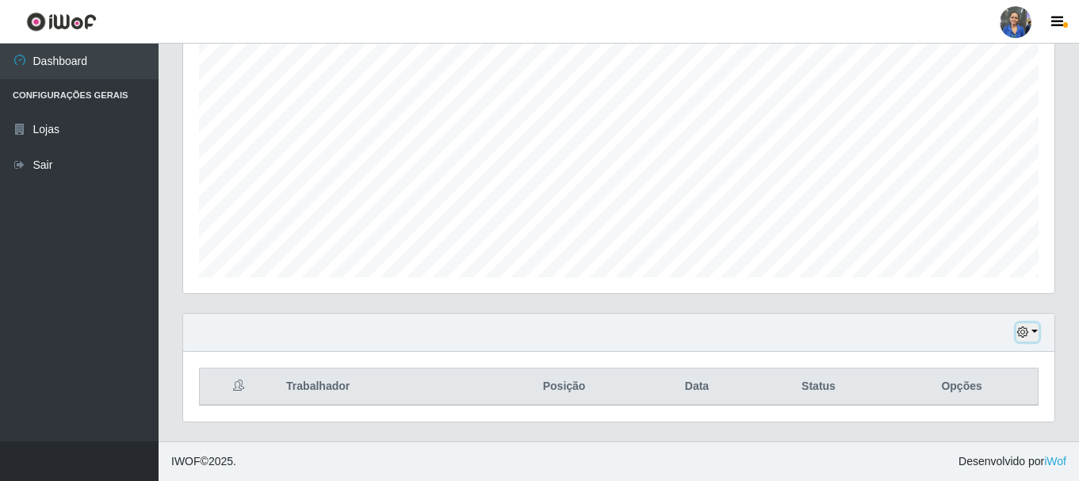
click at [1035, 331] on button "button" at bounding box center [1027, 332] width 22 height 18
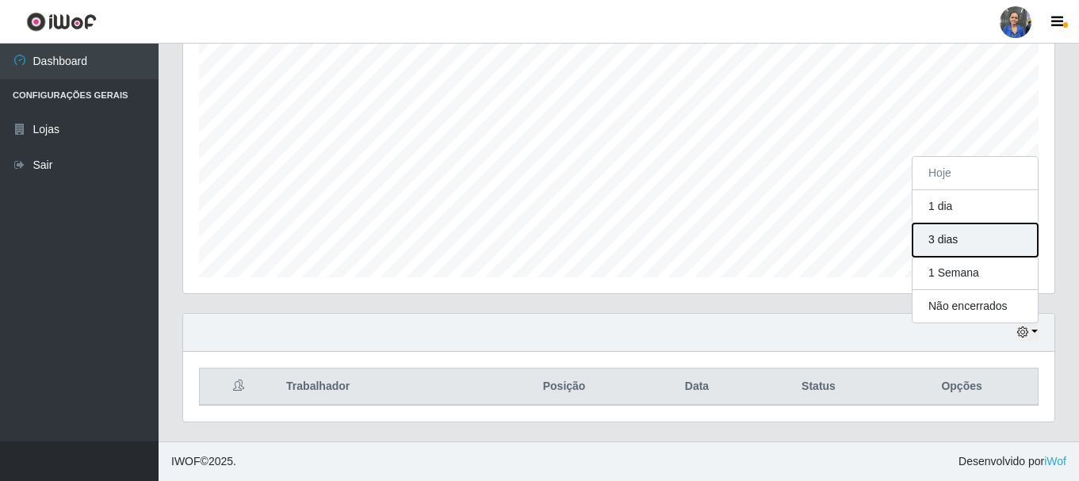
click at [966, 241] on button "3 dias" at bounding box center [975, 240] width 125 height 33
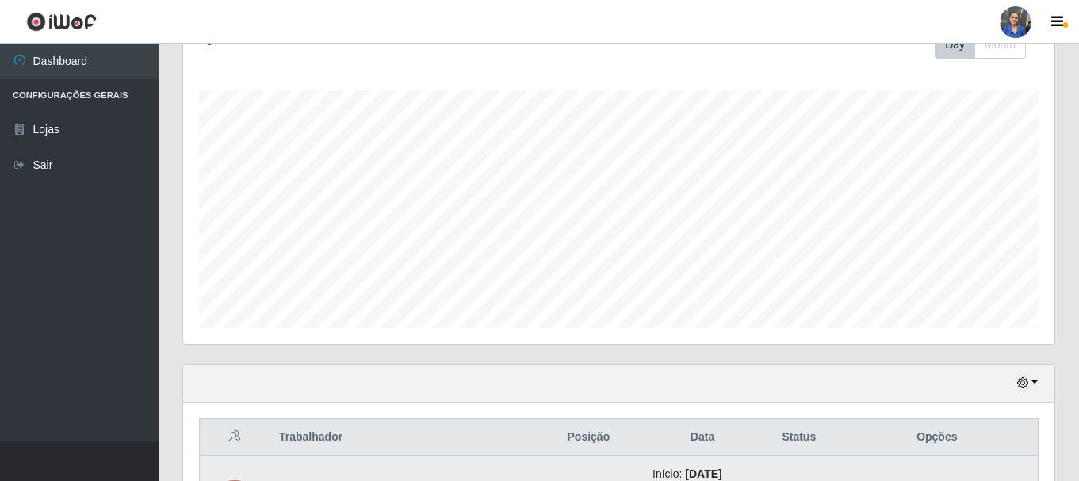
scroll to position [210, 0]
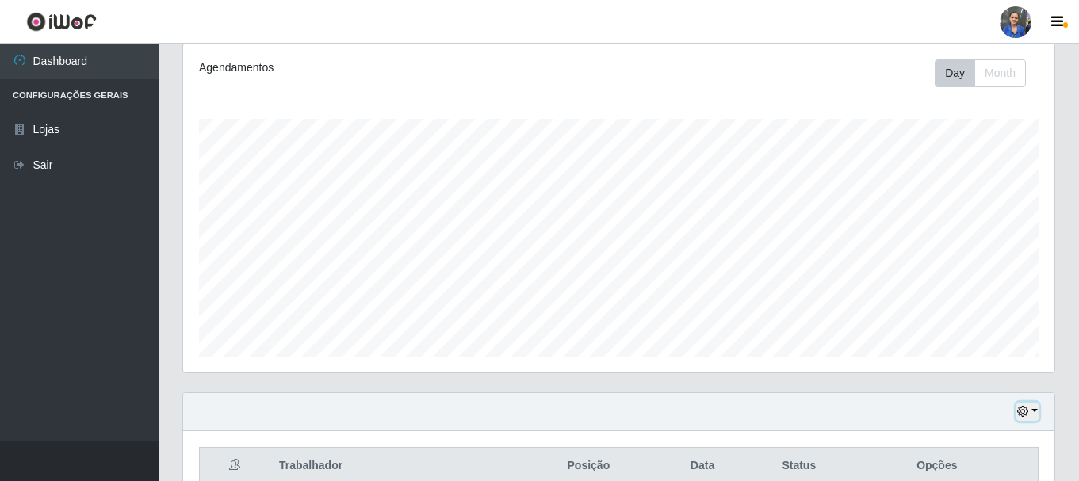
click at [1028, 405] on button "button" at bounding box center [1027, 412] width 22 height 18
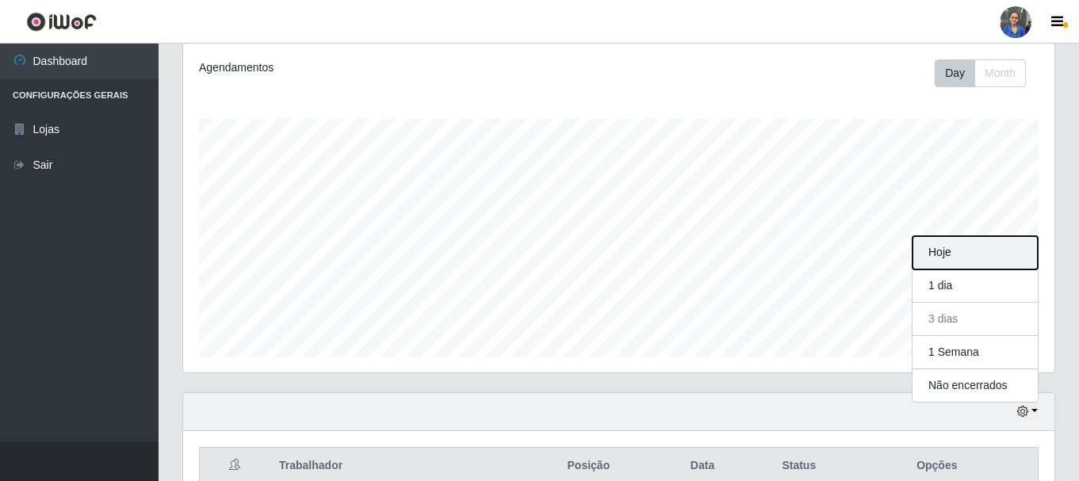
click at [970, 261] on button "Hoje" at bounding box center [975, 252] width 125 height 33
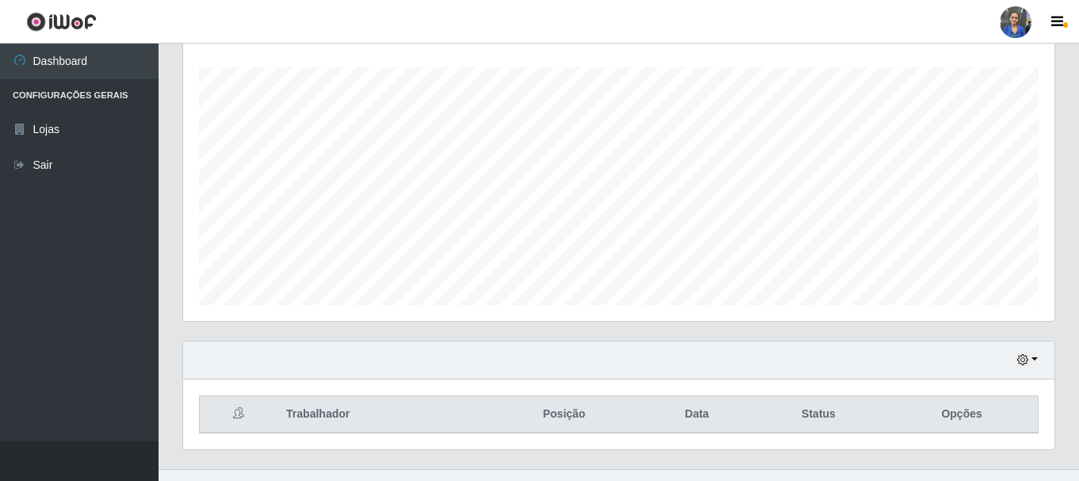
scroll to position [289, 0]
